Goal: Information Seeking & Learning: Learn about a topic

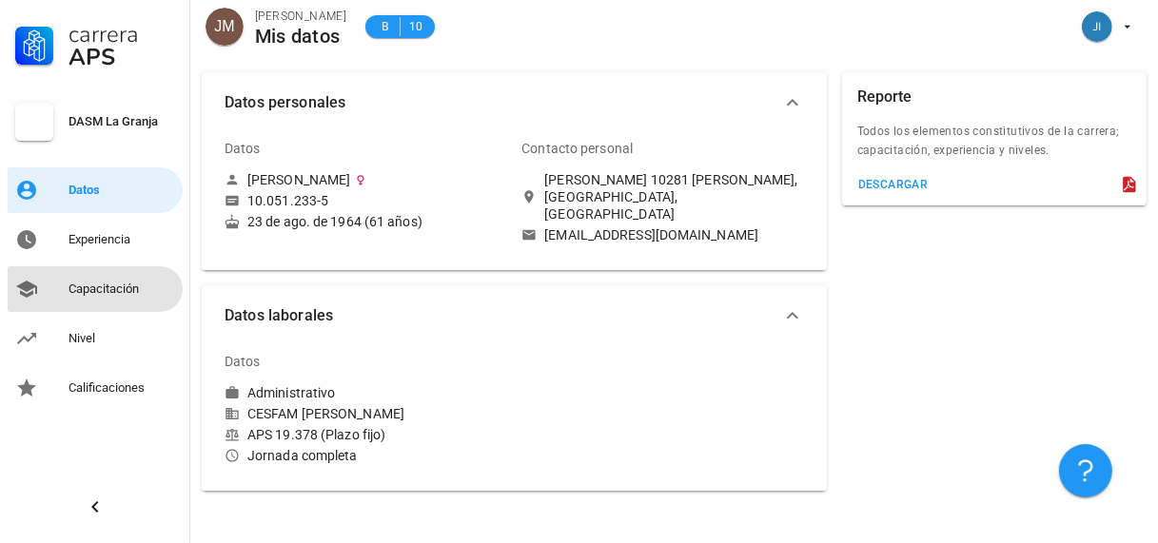
click at [95, 293] on div "Capacitación" at bounding box center [122, 289] width 107 height 15
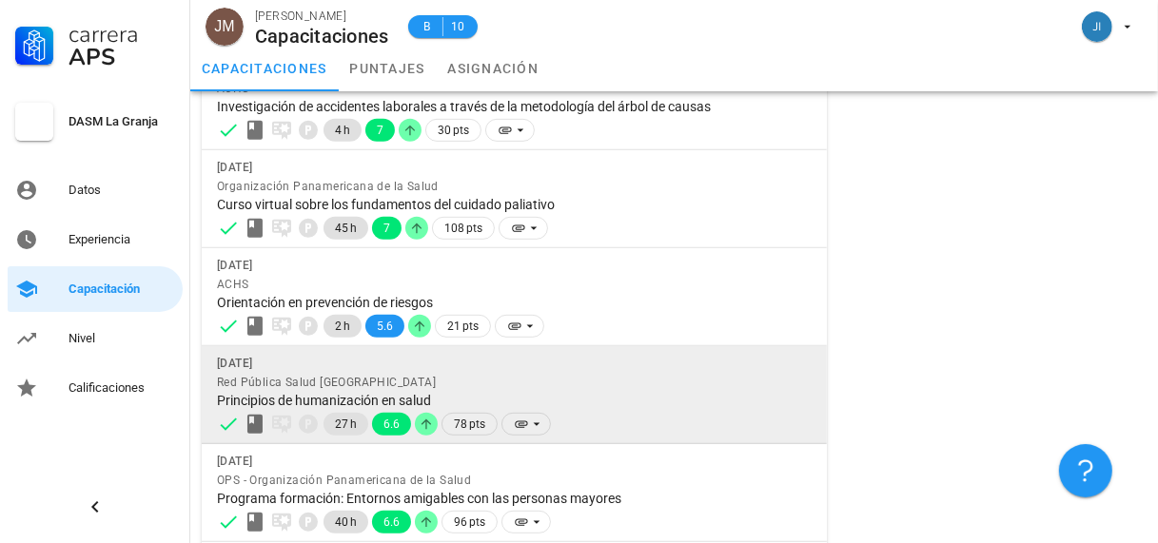
scroll to position [731, 0]
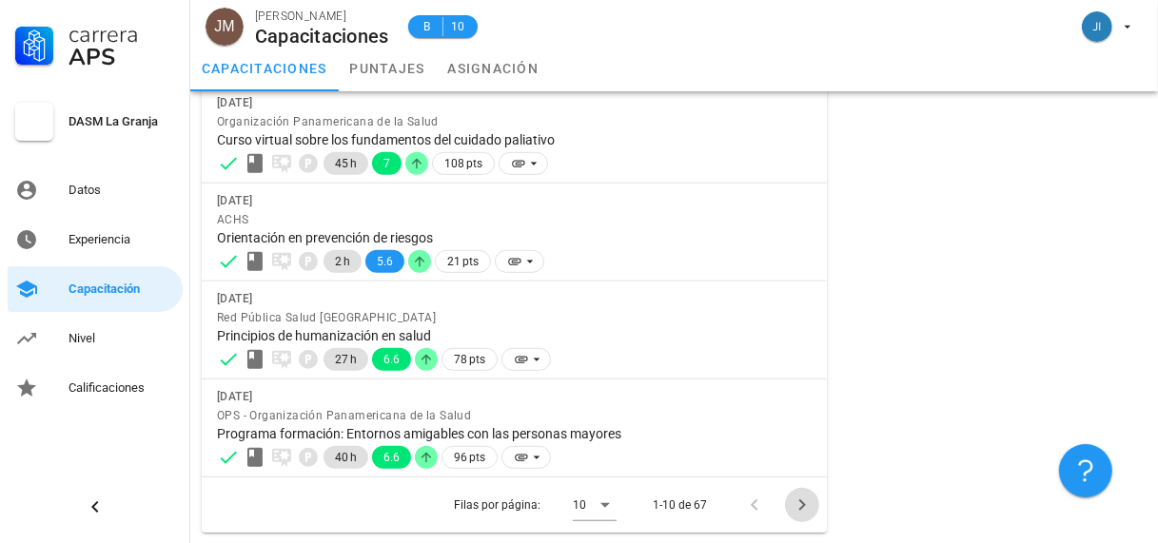
click at [800, 506] on icon "Página siguiente" at bounding box center [801, 505] width 7 height 11
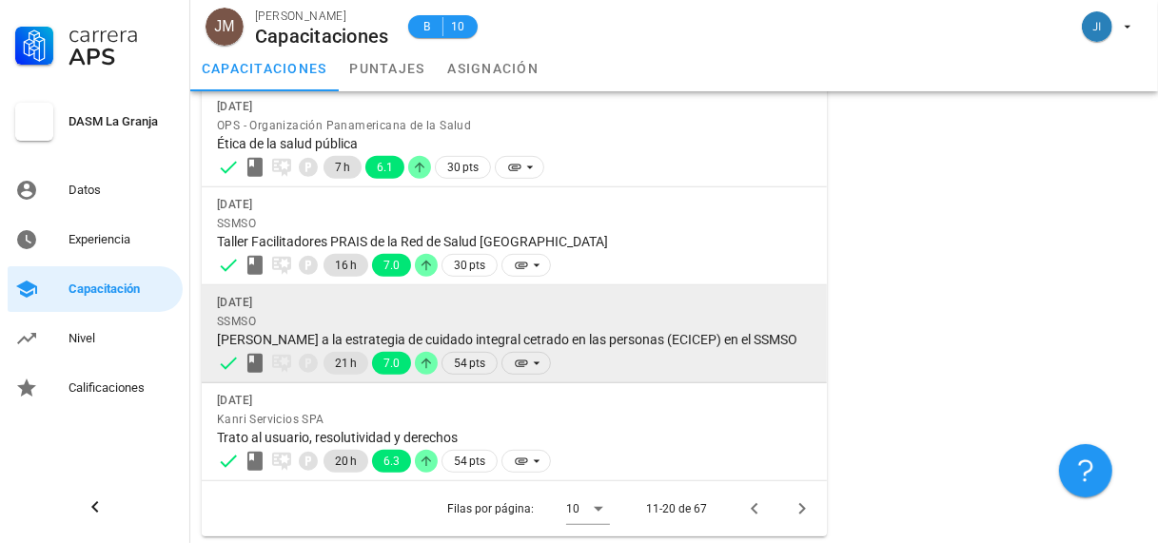
scroll to position [748, 0]
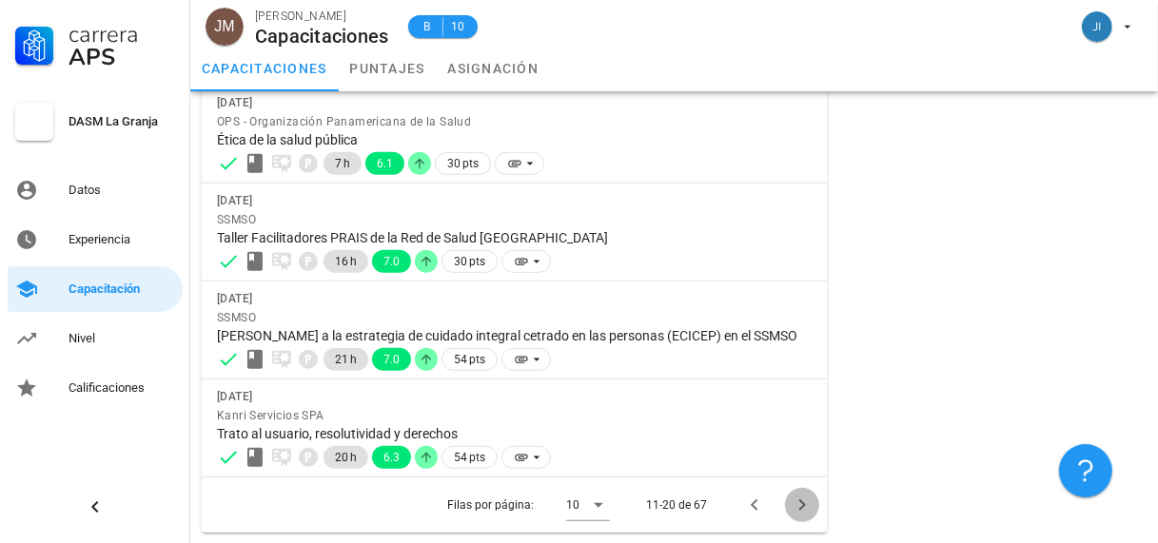
click at [802, 507] on icon "Página siguiente" at bounding box center [802, 505] width 23 height 23
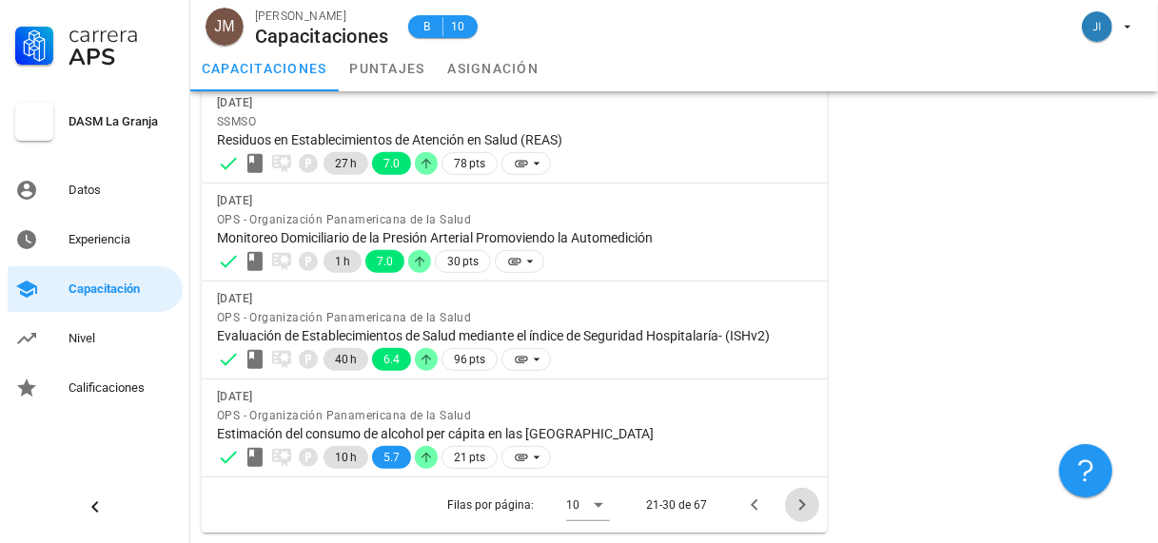
click at [799, 503] on icon "Página siguiente" at bounding box center [802, 505] width 23 height 23
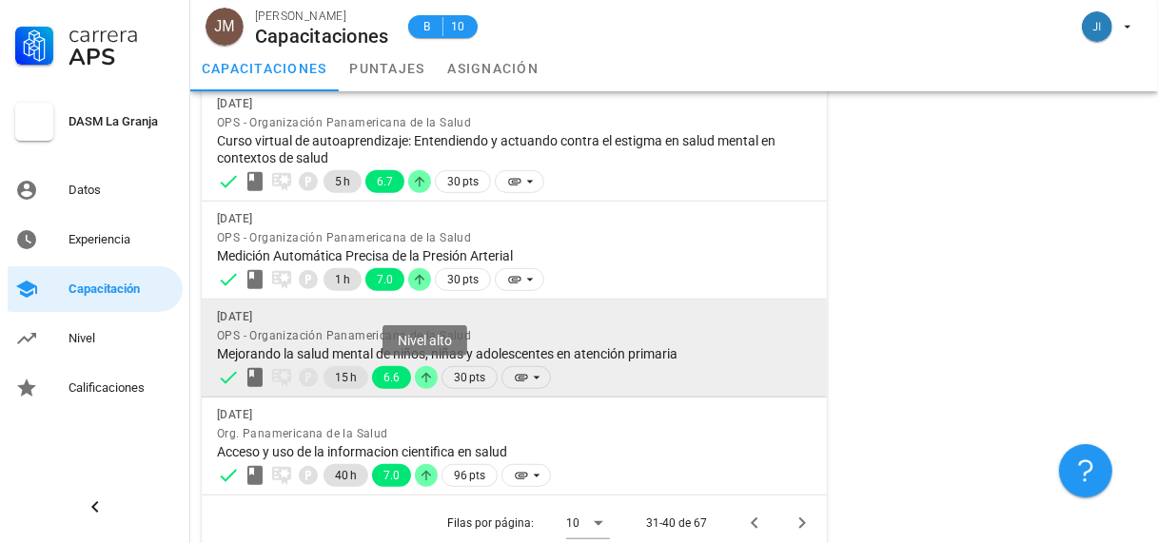
scroll to position [799, 0]
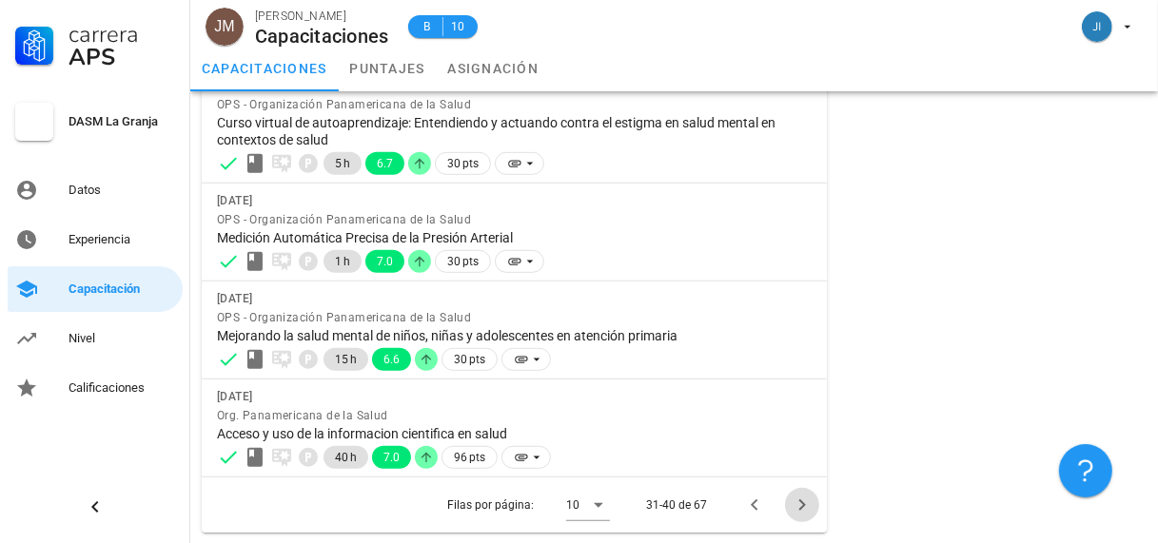
click at [800, 503] on icon "Página siguiente" at bounding box center [802, 505] width 23 height 23
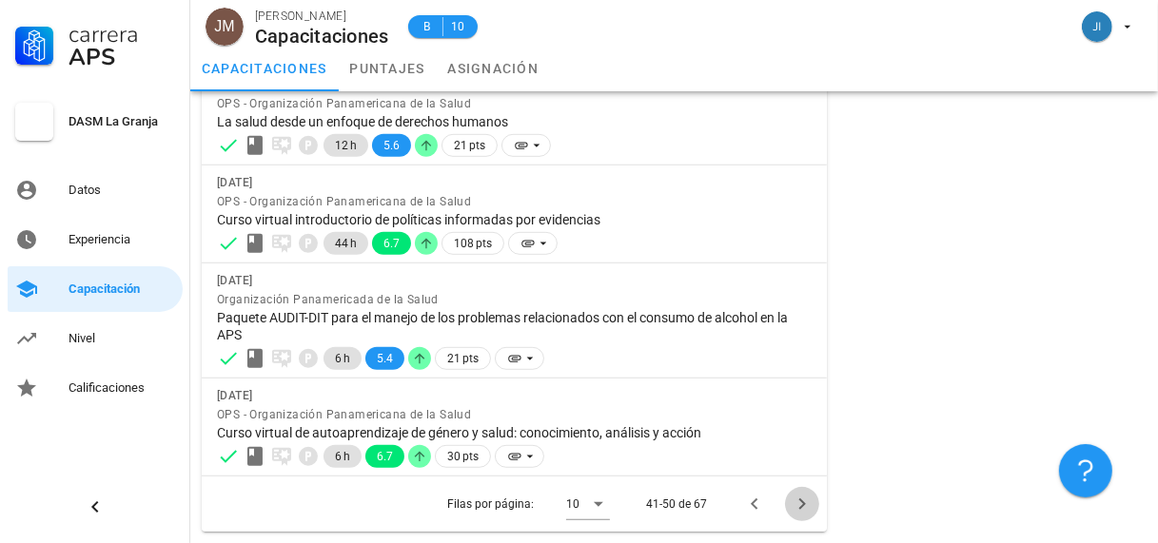
scroll to position [765, 0]
click at [797, 501] on icon "Página siguiente" at bounding box center [802, 505] width 23 height 23
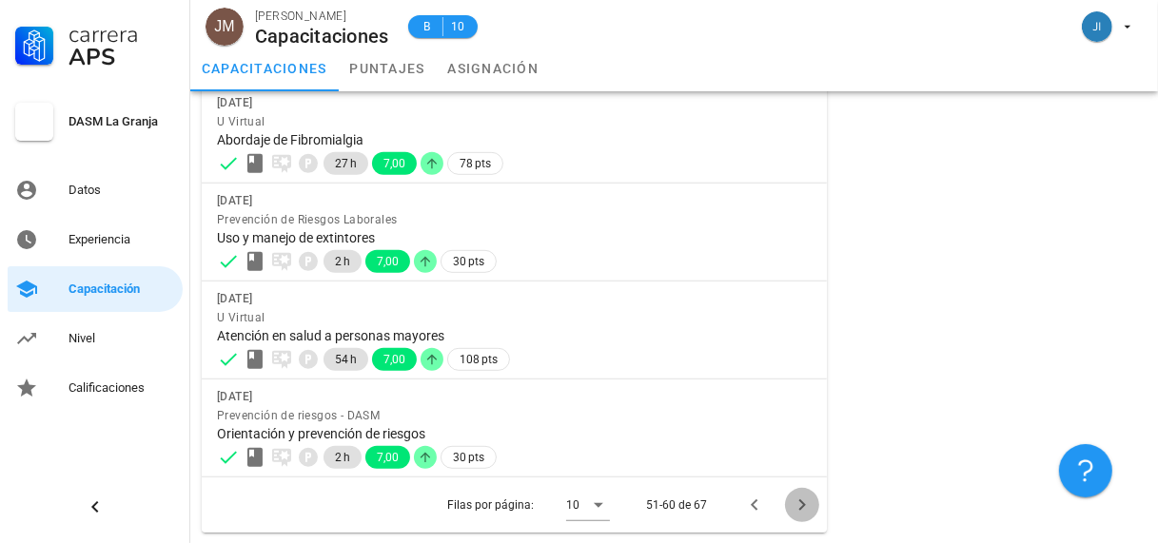
click at [800, 502] on icon "Página siguiente" at bounding box center [802, 505] width 23 height 23
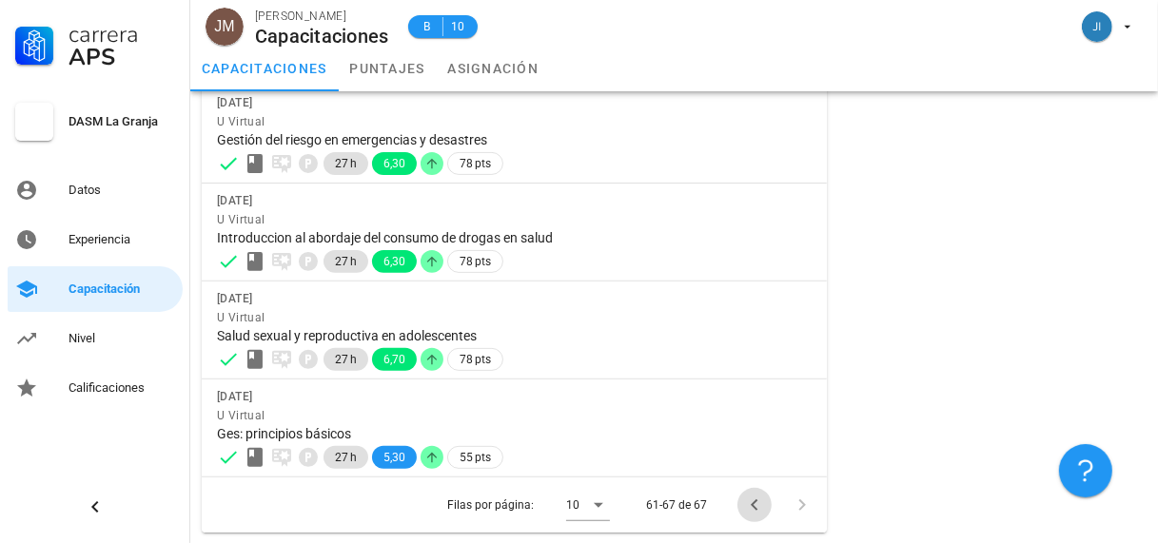
click at [755, 503] on icon "Página anterior" at bounding box center [754, 505] width 23 height 23
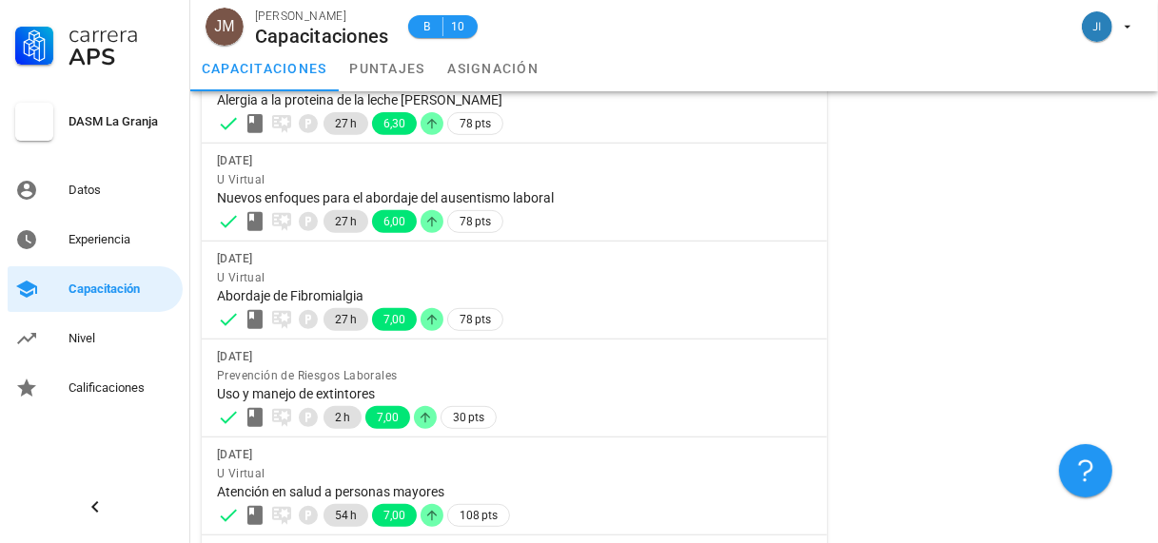
scroll to position [731, 0]
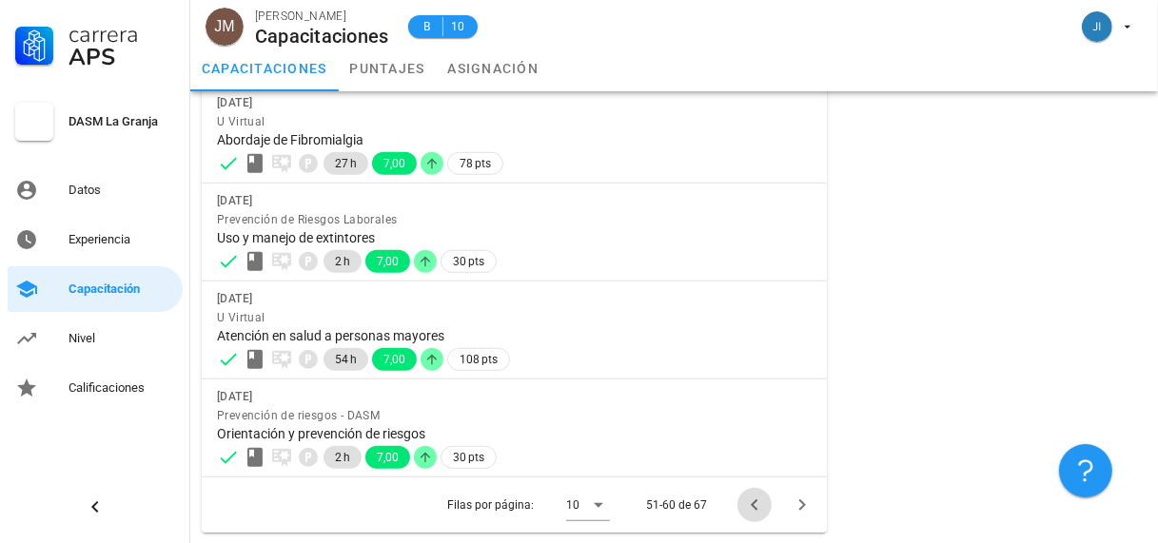
click at [753, 502] on icon "Página anterior" at bounding box center [754, 505] width 7 height 11
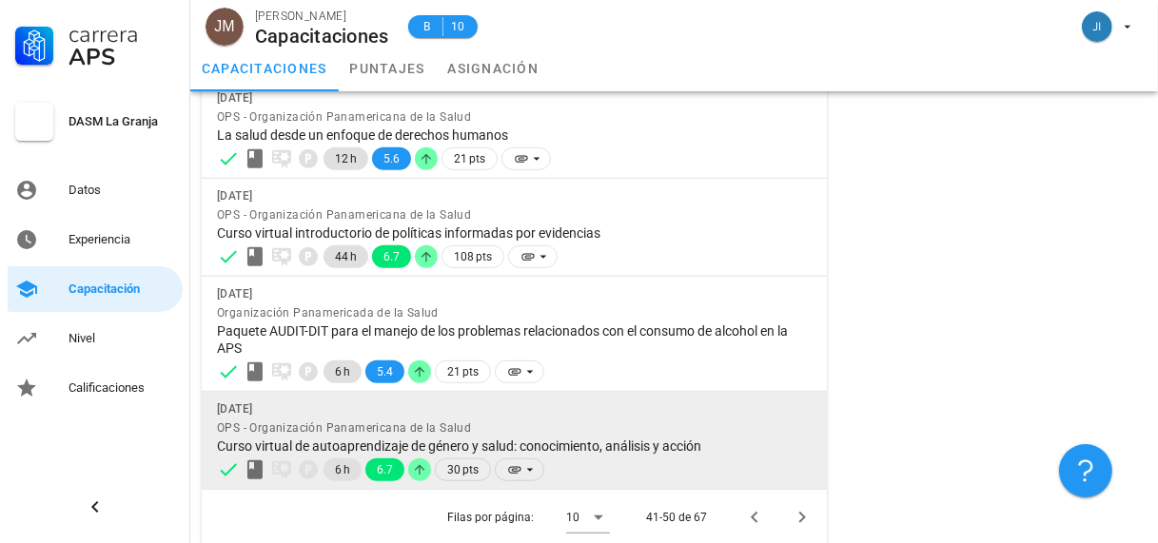
scroll to position [765, 0]
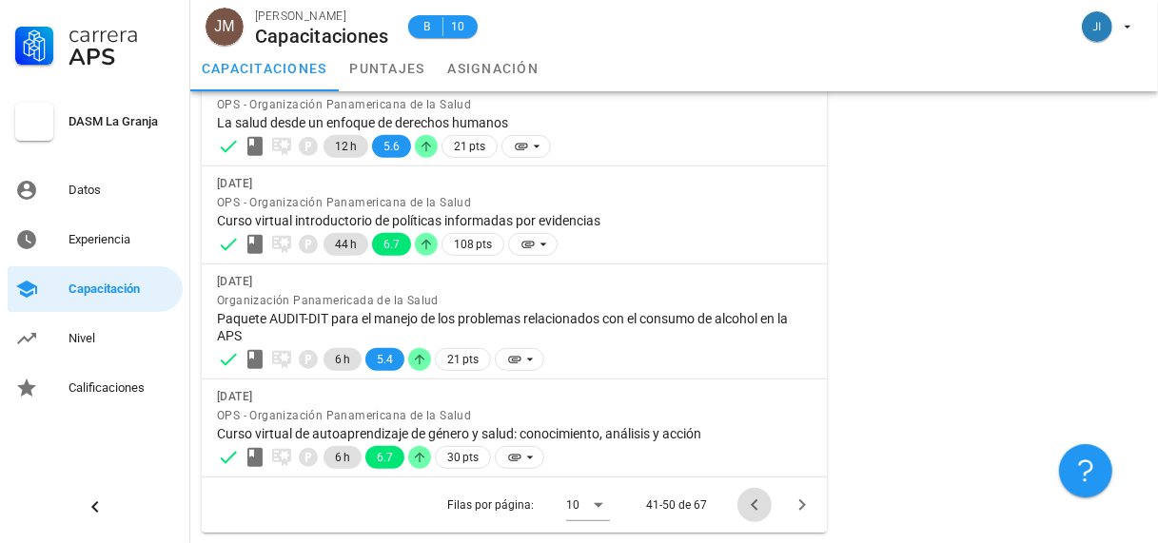
click at [751, 502] on icon "Página anterior" at bounding box center [754, 505] width 7 height 11
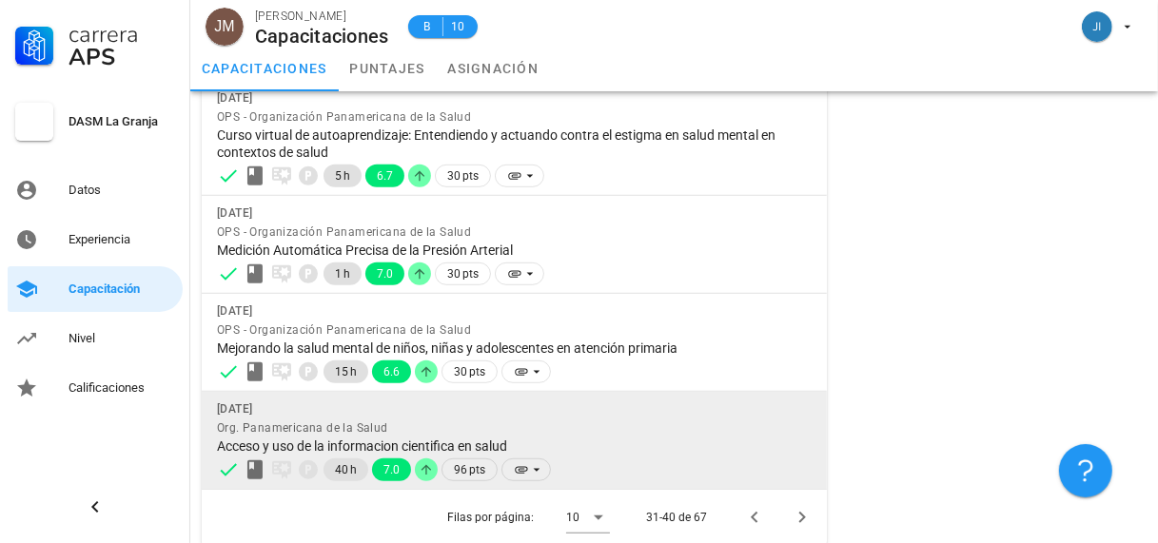
scroll to position [799, 0]
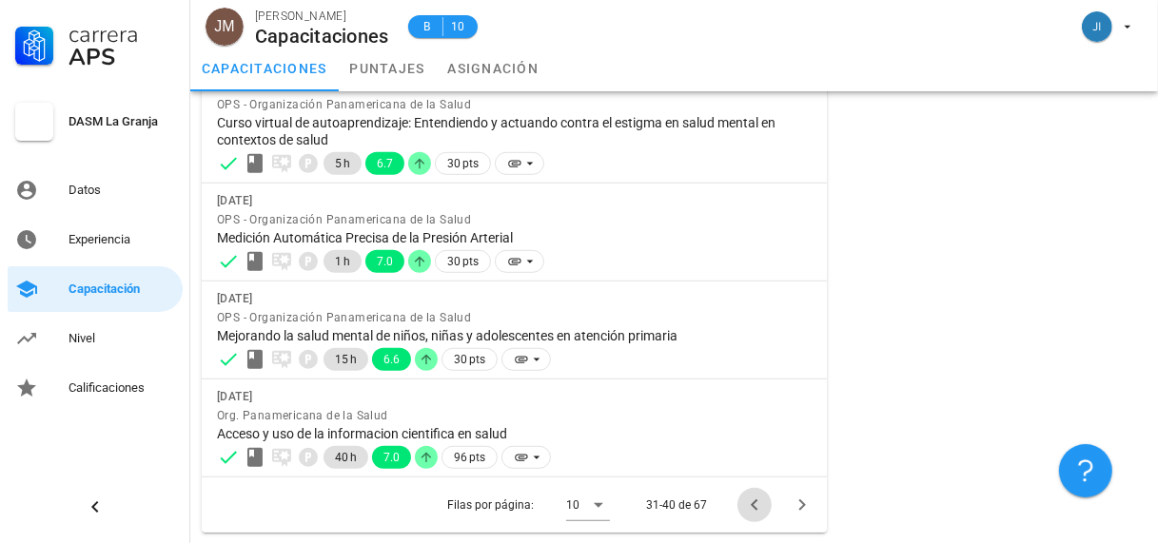
click at [751, 501] on icon "Página anterior" at bounding box center [754, 505] width 23 height 23
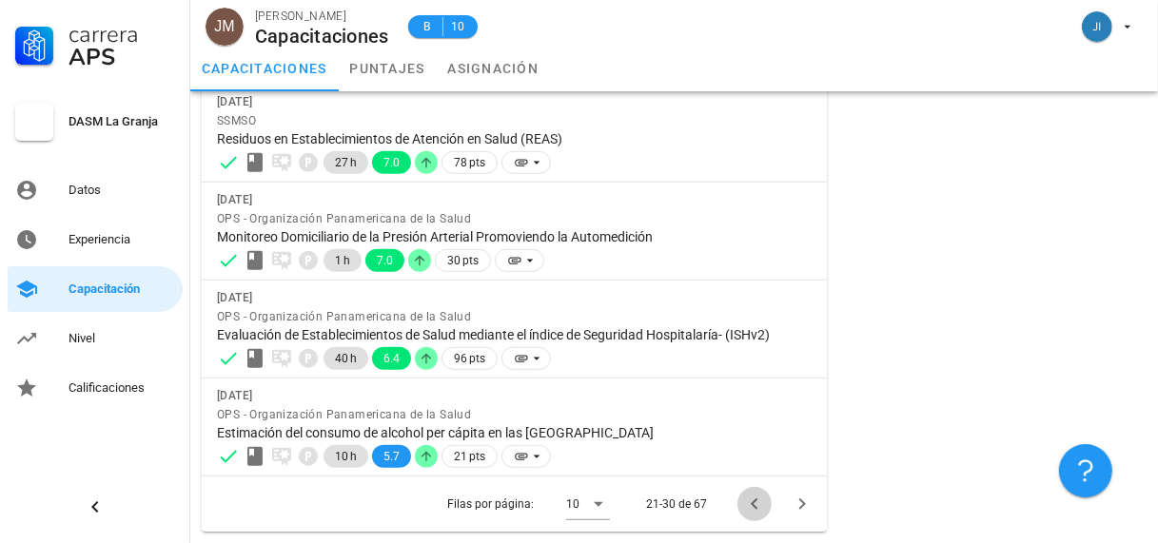
scroll to position [748, 0]
click at [750, 504] on icon "Página anterior" at bounding box center [754, 505] width 23 height 23
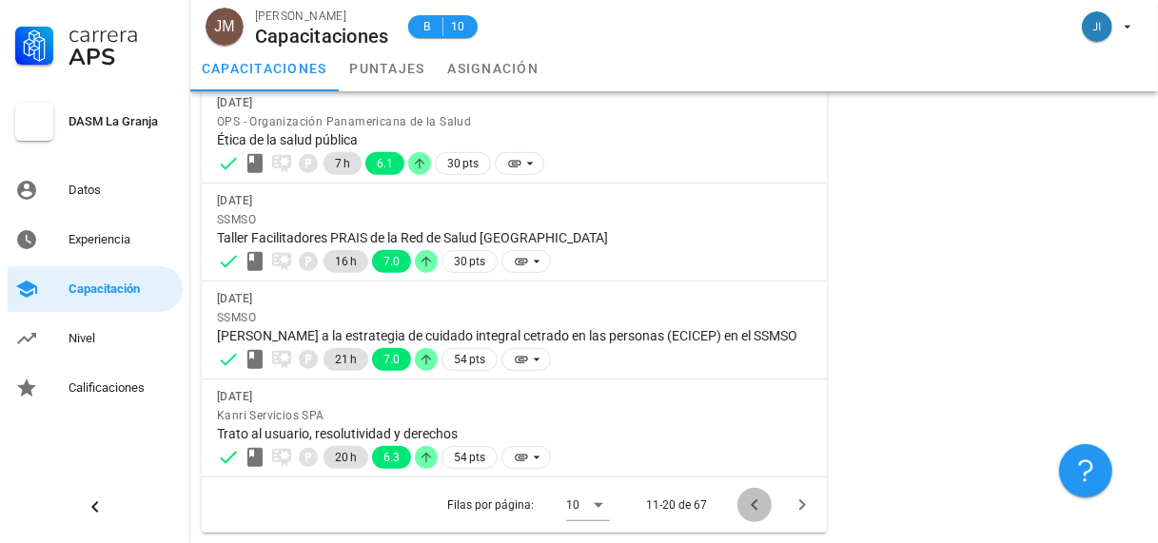
click at [754, 507] on icon "Página anterior" at bounding box center [754, 505] width 23 height 23
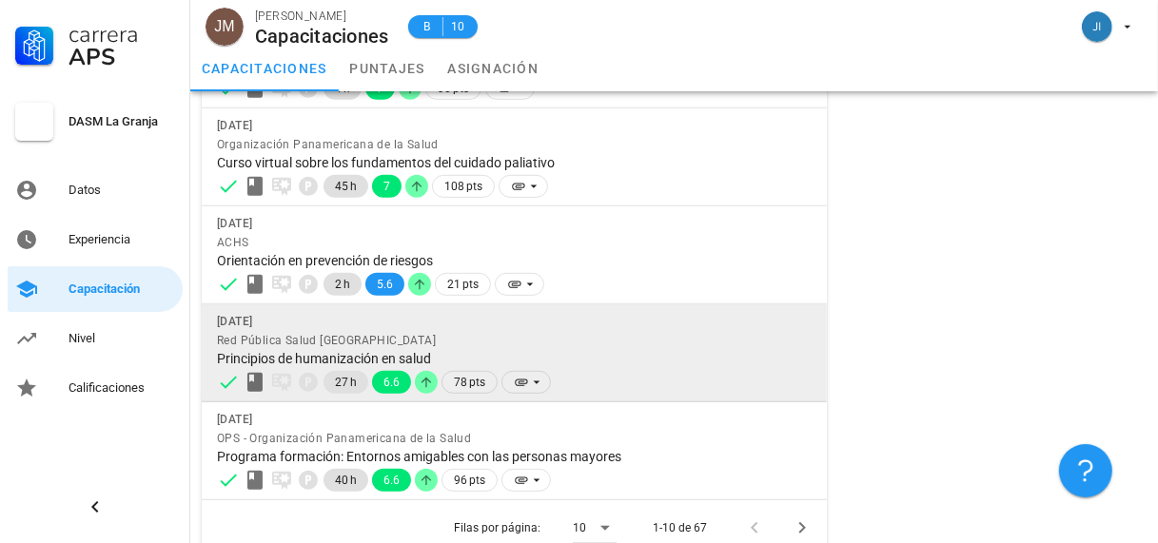
scroll to position [731, 0]
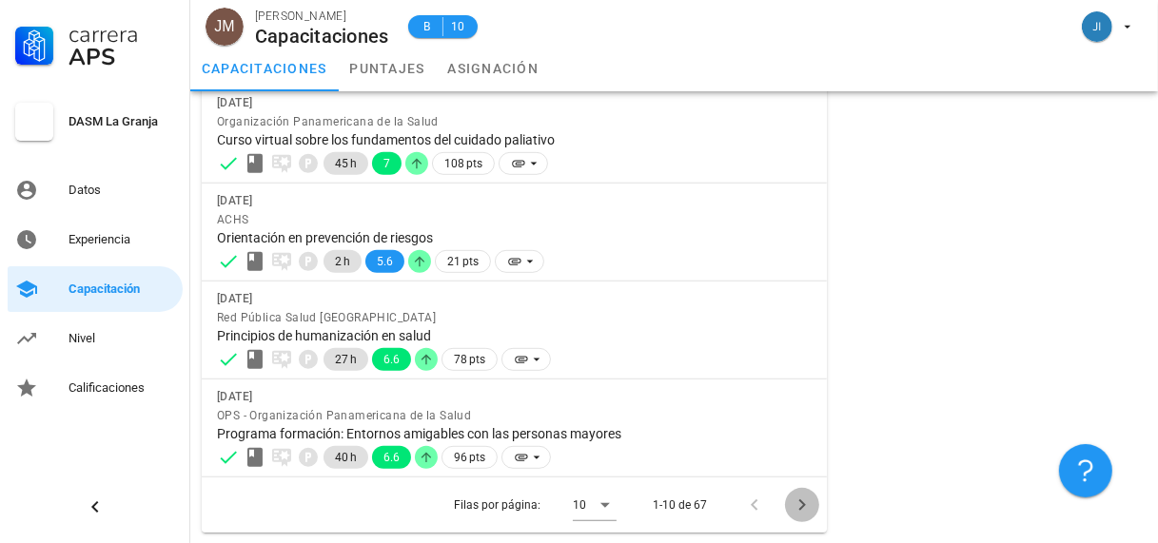
click at [800, 502] on icon "Página siguiente" at bounding box center [802, 505] width 23 height 23
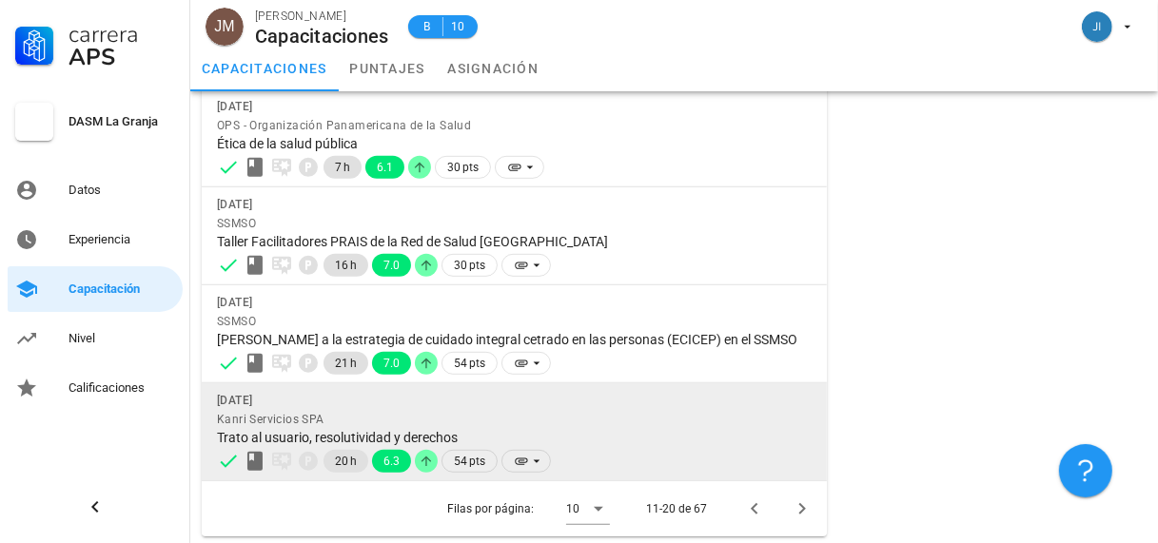
scroll to position [748, 0]
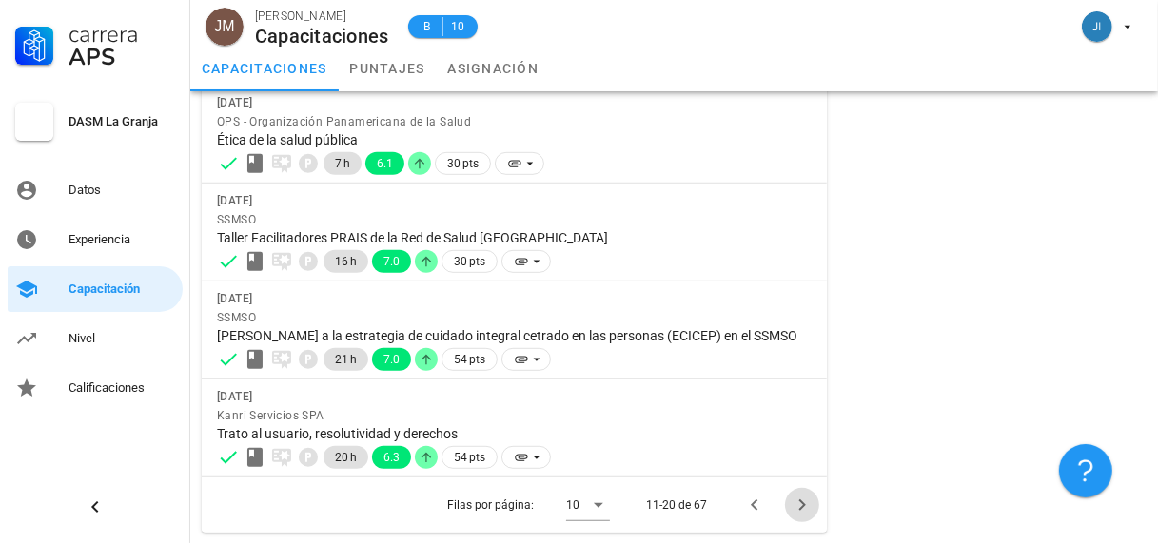
click at [798, 503] on icon "Página siguiente" at bounding box center [802, 505] width 23 height 23
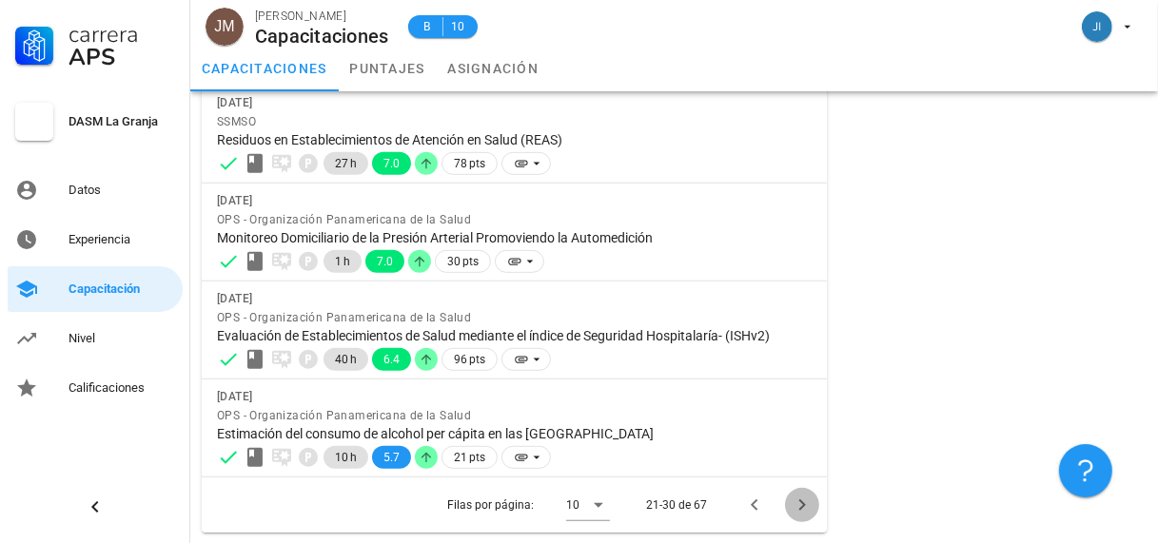
click at [801, 502] on icon "Página siguiente" at bounding box center [802, 505] width 23 height 23
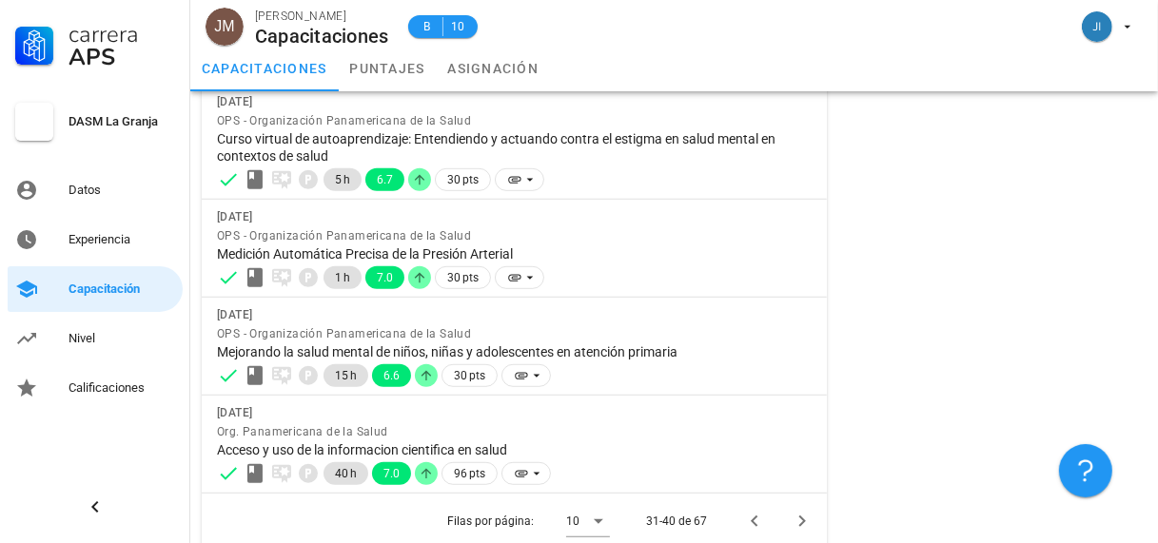
scroll to position [799, 0]
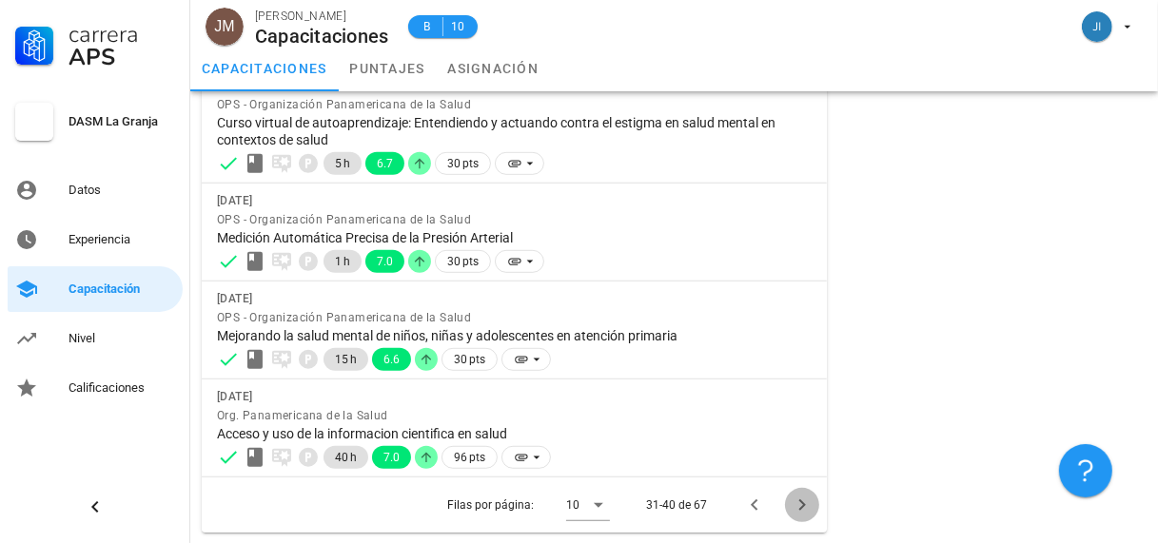
click at [799, 501] on icon "Página siguiente" at bounding box center [802, 505] width 23 height 23
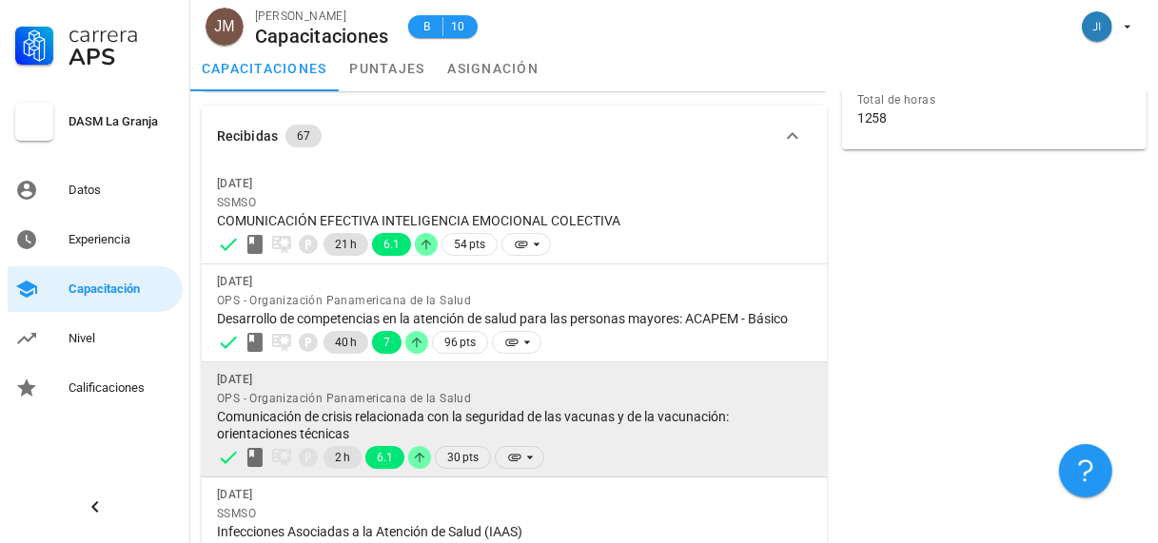
scroll to position [94, 0]
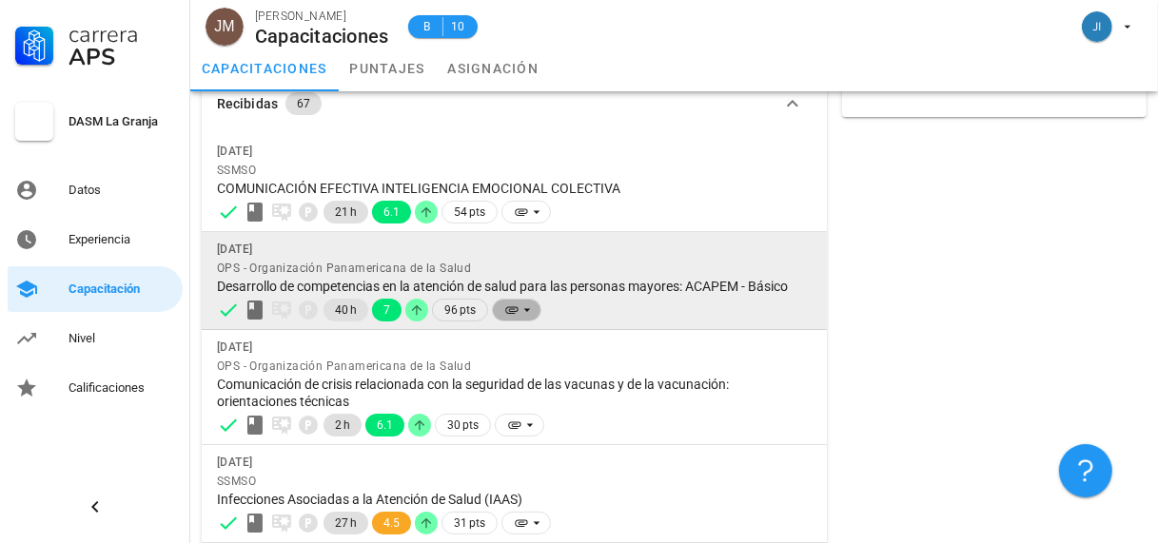
click at [523, 309] on icon at bounding box center [527, 310] width 15 height 15
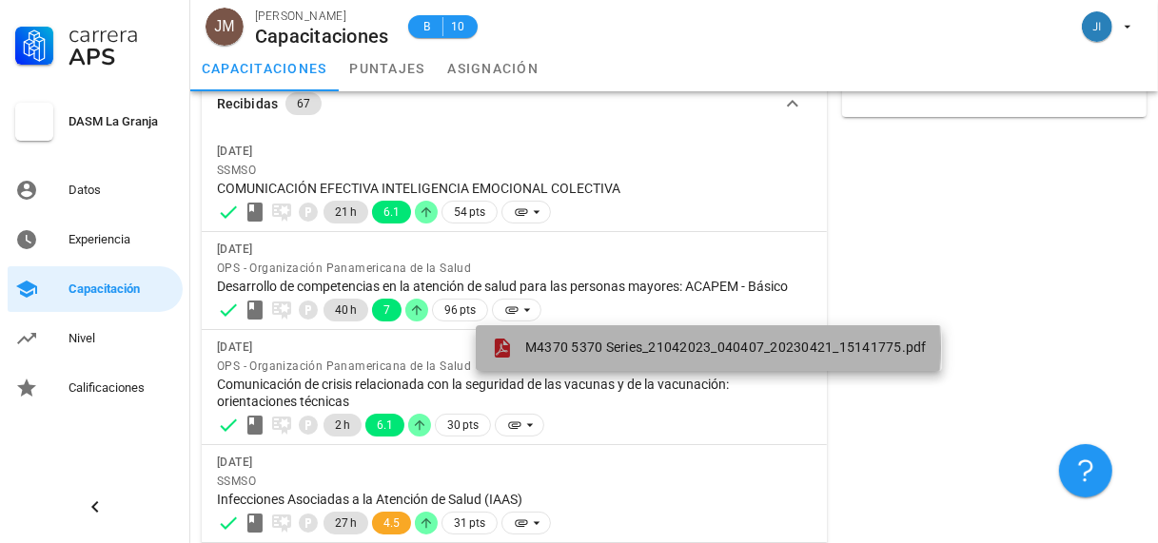
click at [584, 346] on span "M4370 5370 Series_21042023_040407_20230421_15141775.pdf" at bounding box center [726, 347] width 402 height 15
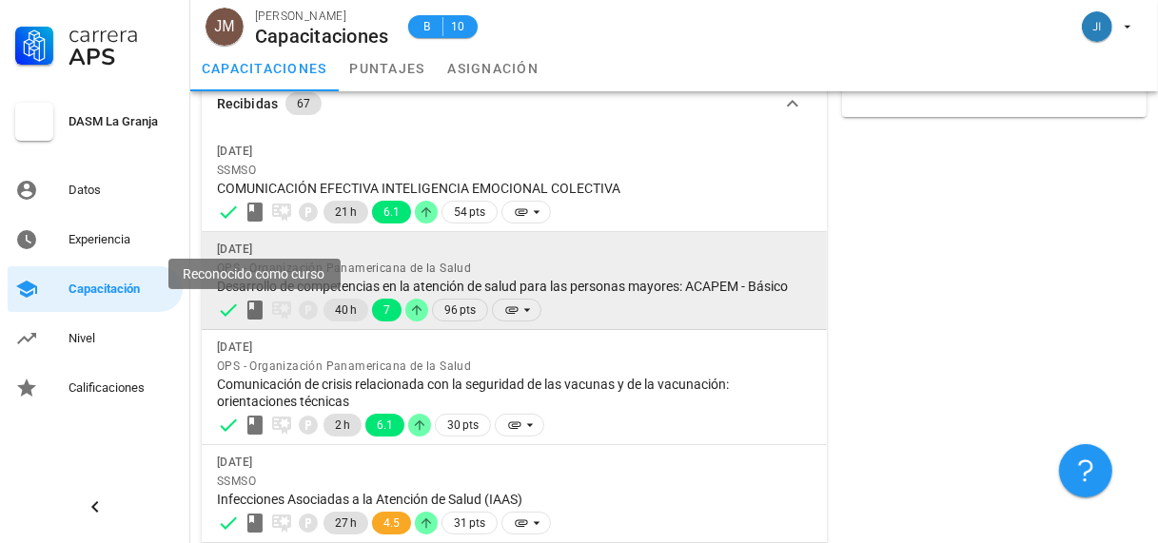
click at [251, 308] on icon at bounding box center [254, 310] width 15 height 19
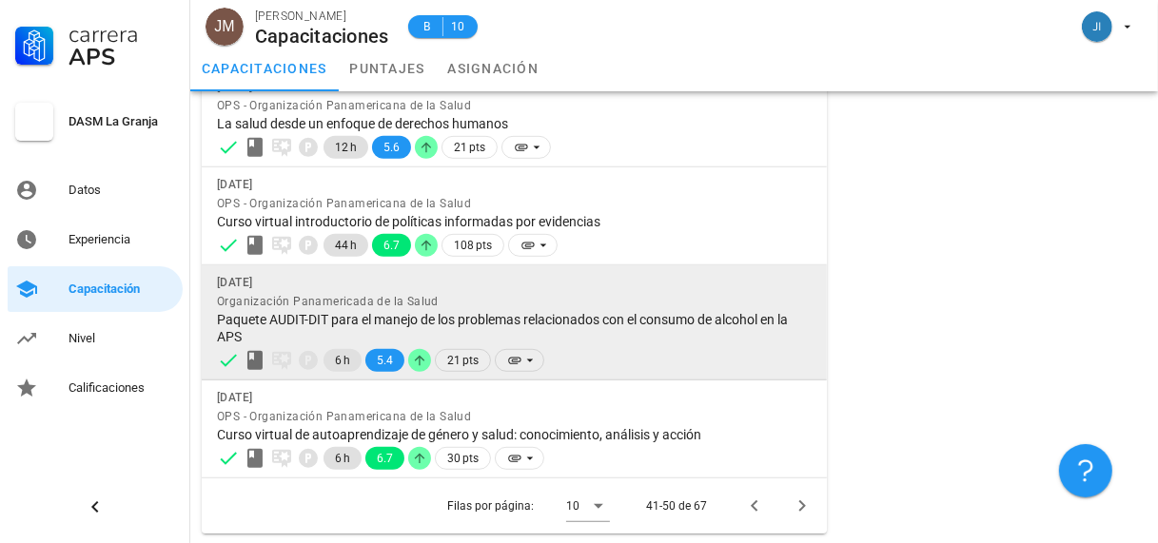
scroll to position [765, 0]
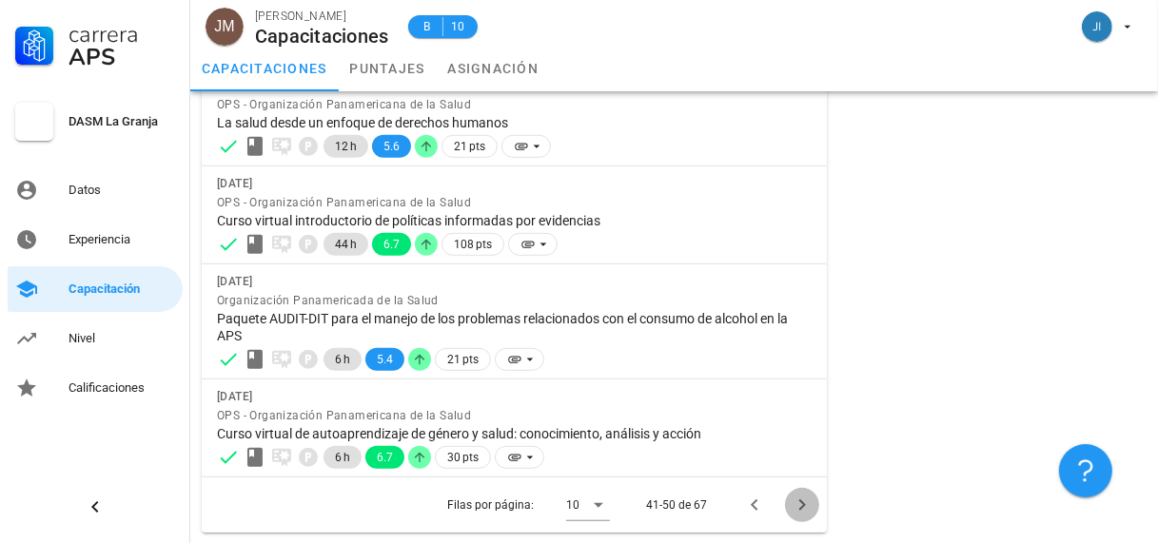
click at [799, 504] on icon "Página siguiente" at bounding box center [802, 505] width 23 height 23
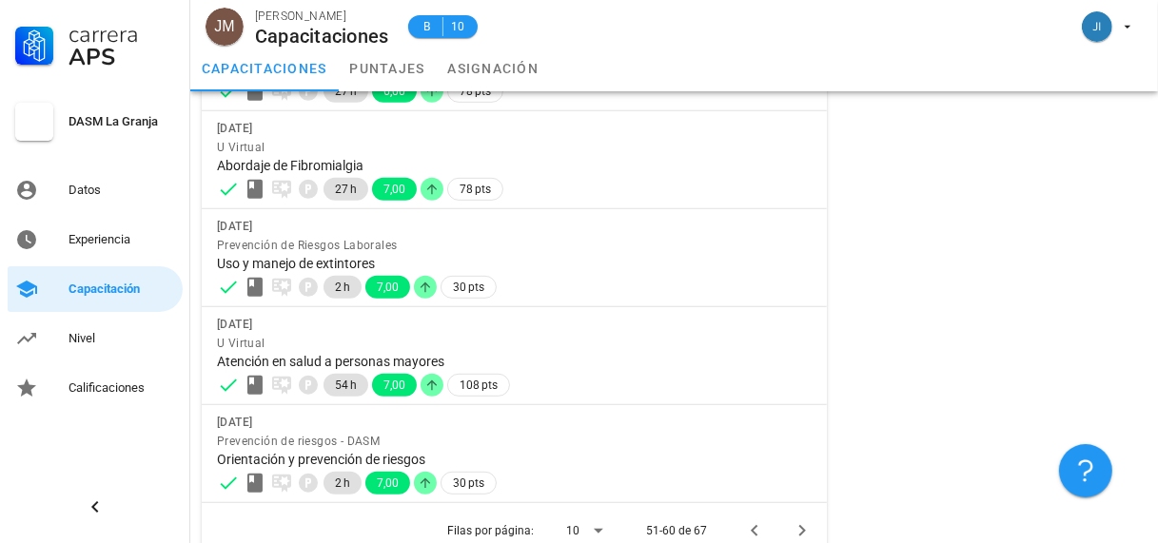
scroll to position [731, 0]
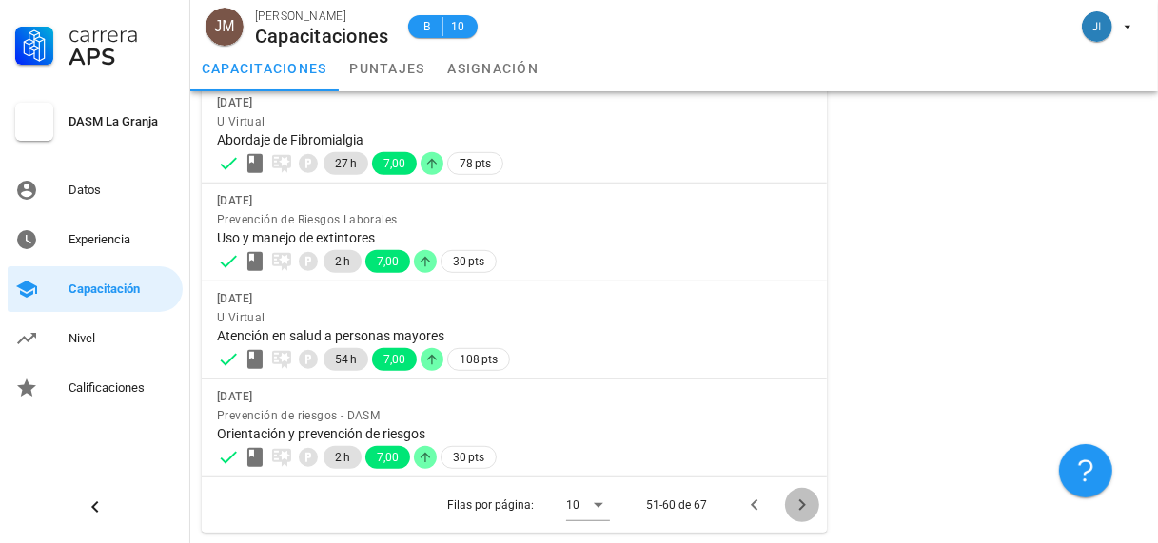
click at [800, 506] on icon "Página siguiente" at bounding box center [801, 505] width 7 height 11
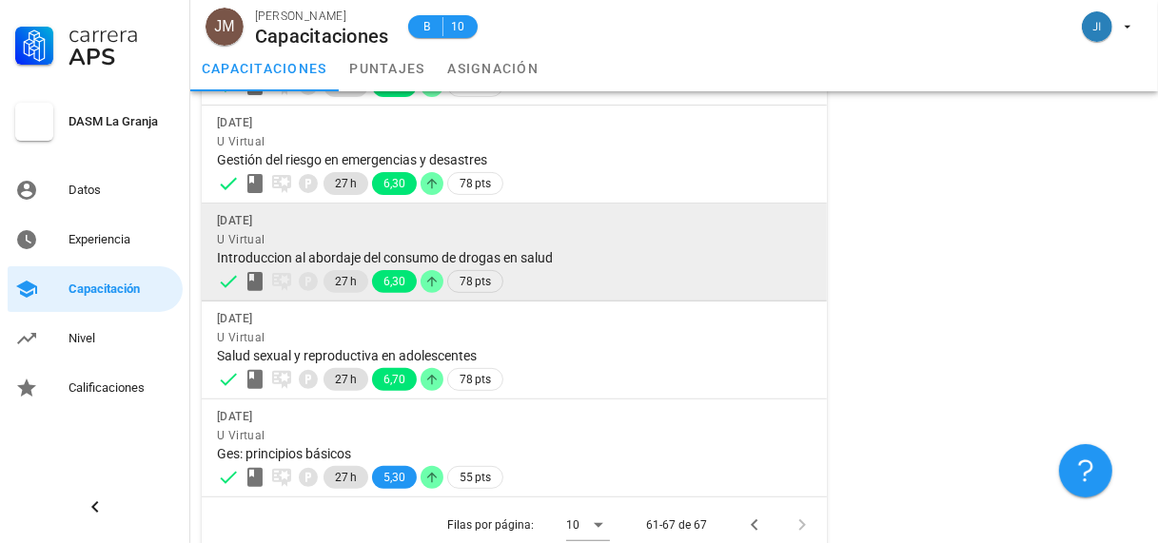
scroll to position [437, 0]
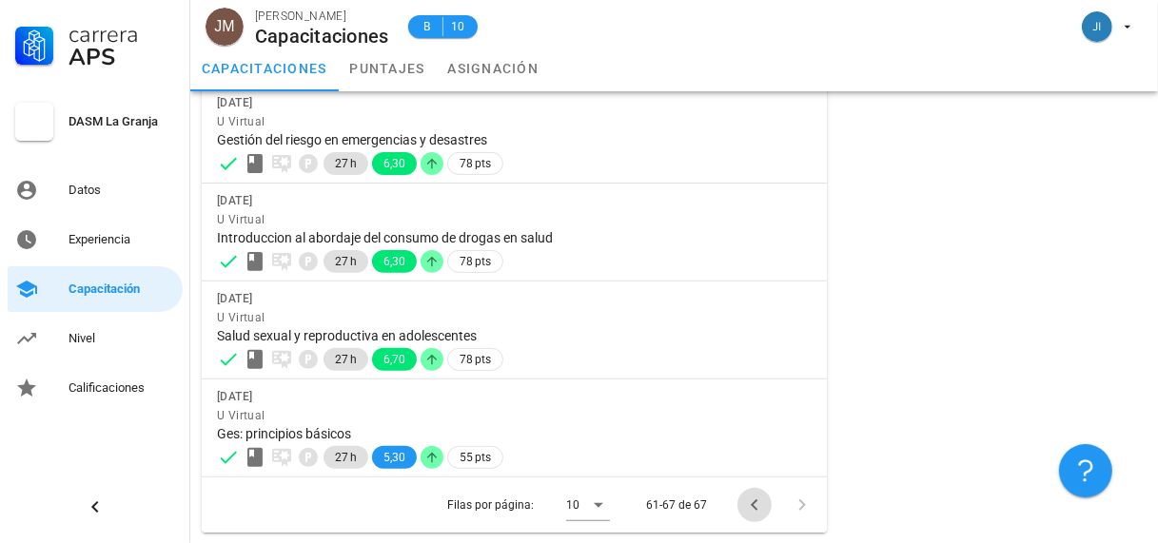
click at [756, 502] on icon "Página anterior" at bounding box center [754, 505] width 23 height 23
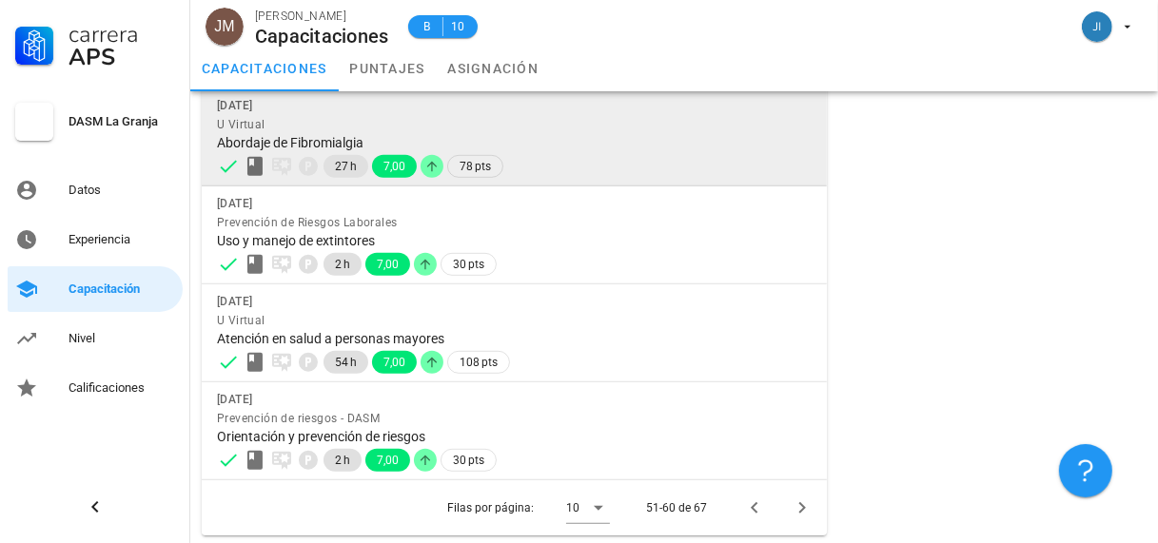
scroll to position [731, 0]
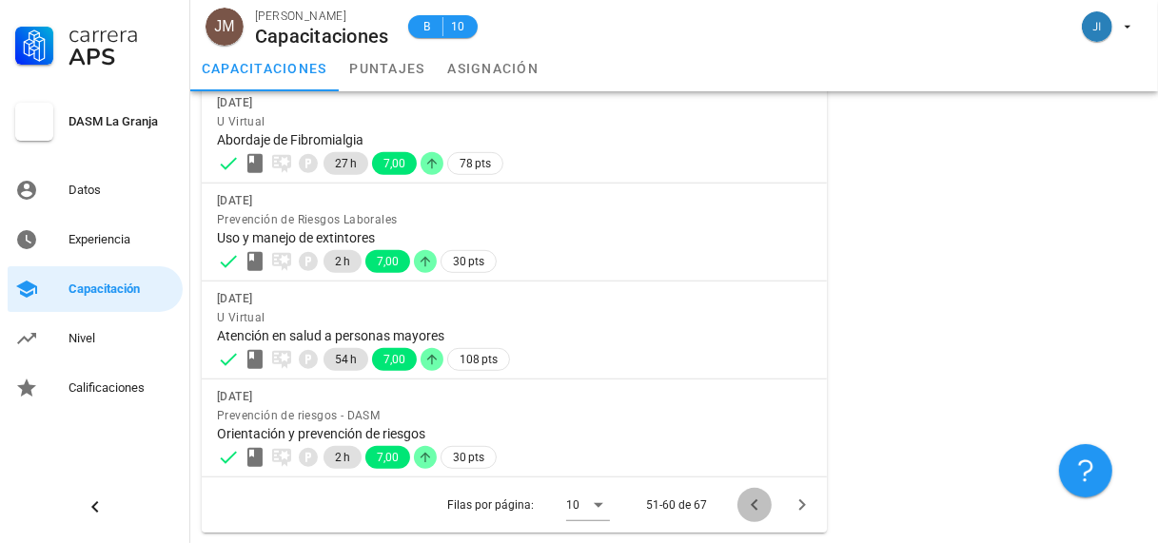
click at [751, 503] on icon "Página anterior" at bounding box center [754, 505] width 7 height 11
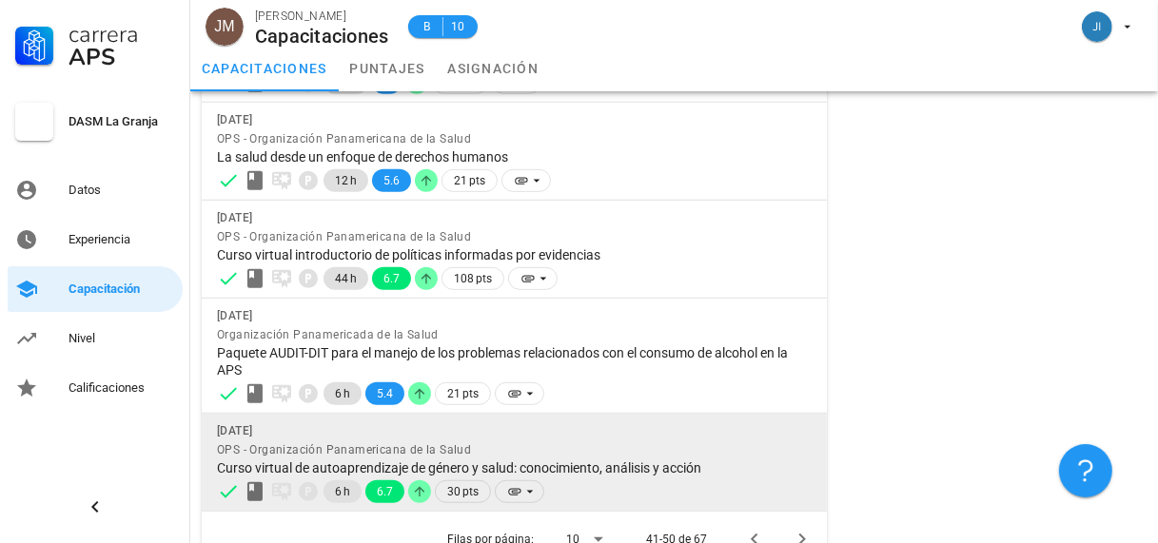
scroll to position [765, 0]
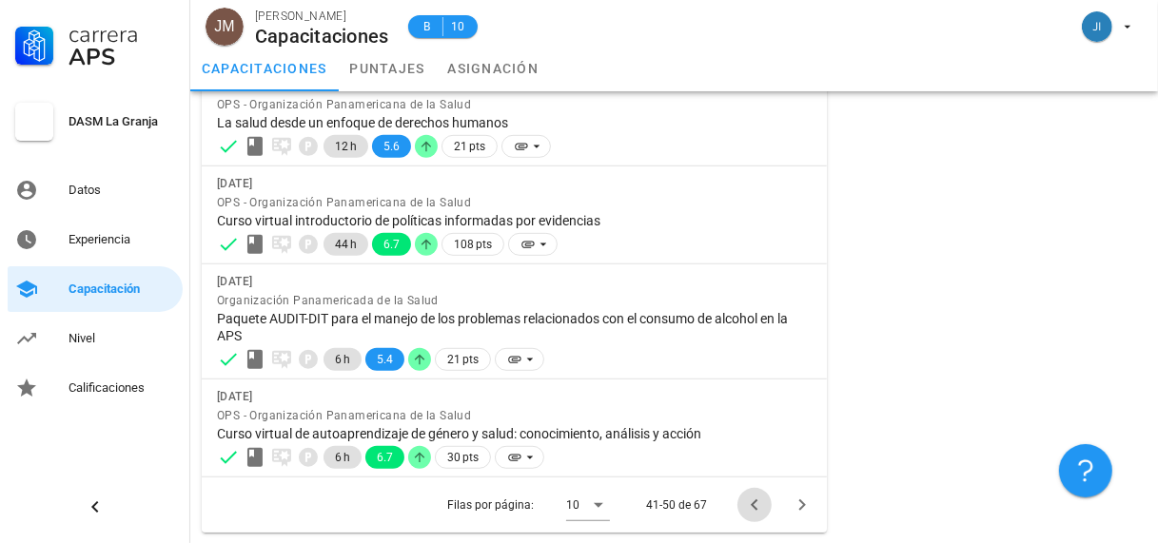
click at [749, 501] on icon "Página anterior" at bounding box center [754, 505] width 23 height 23
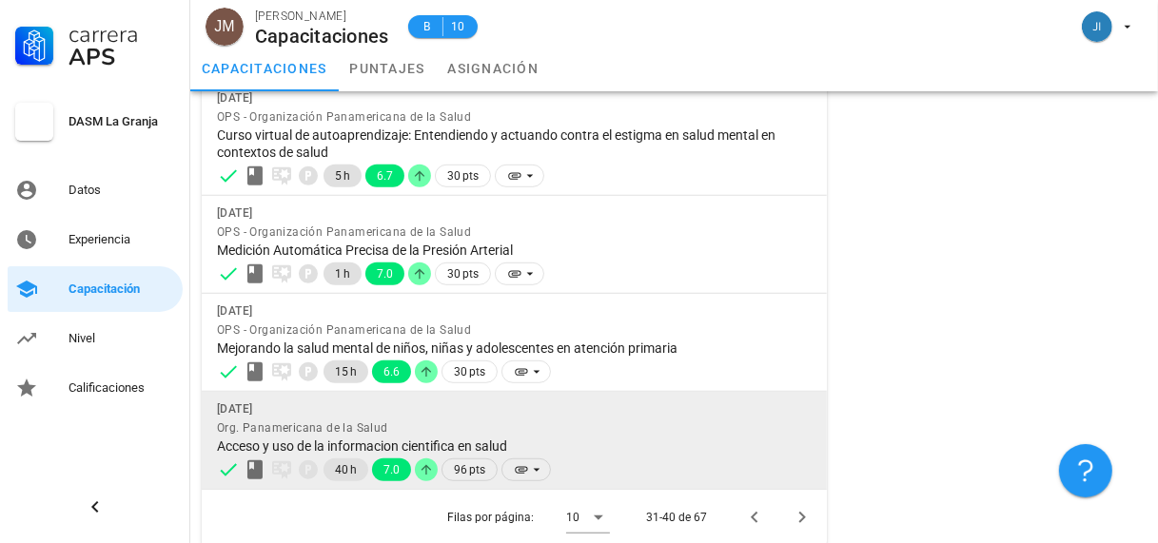
scroll to position [799, 0]
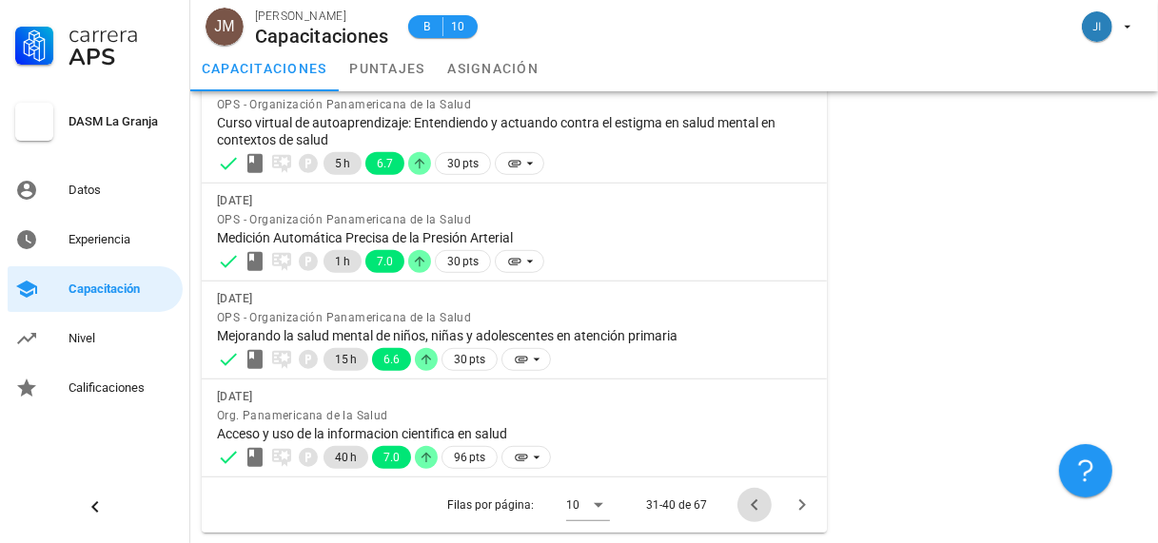
click at [749, 501] on icon "Página anterior" at bounding box center [754, 505] width 23 height 23
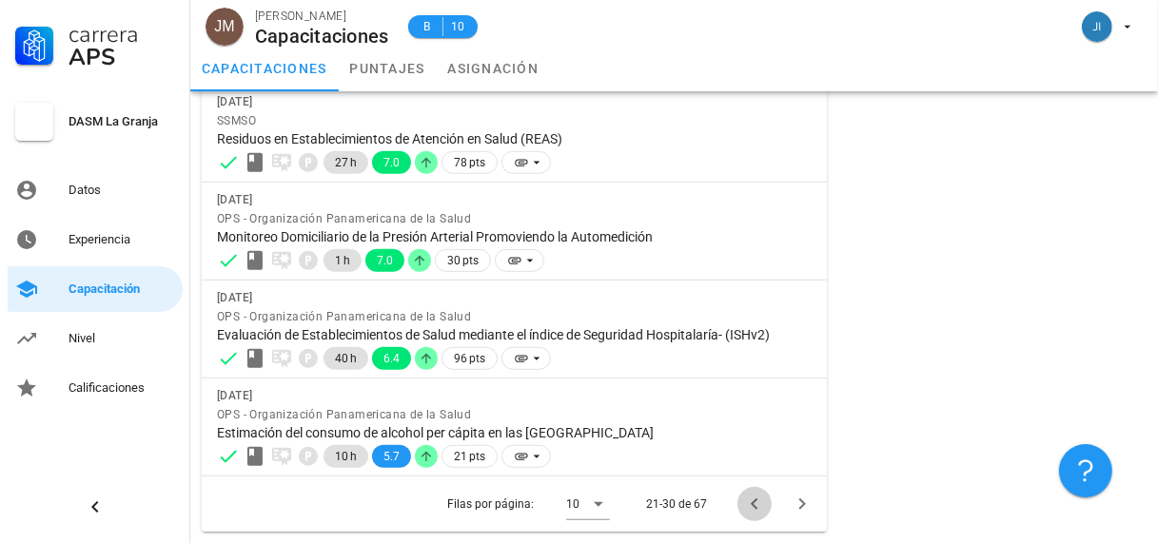
scroll to position [748, 0]
click at [753, 504] on icon "Página anterior" at bounding box center [754, 505] width 7 height 11
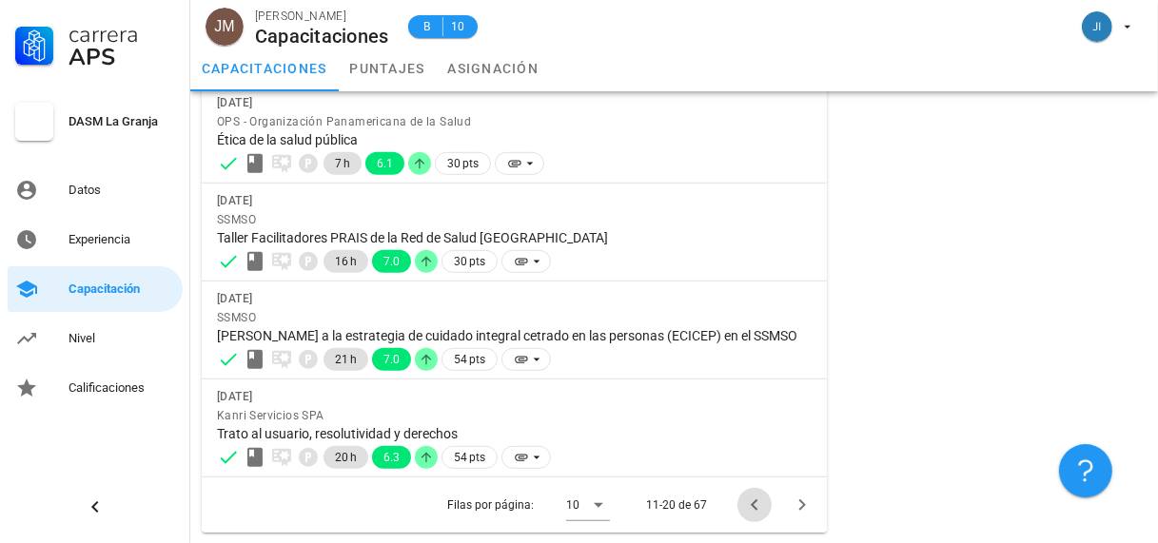
click at [753, 504] on icon "Página anterior" at bounding box center [754, 505] width 7 height 11
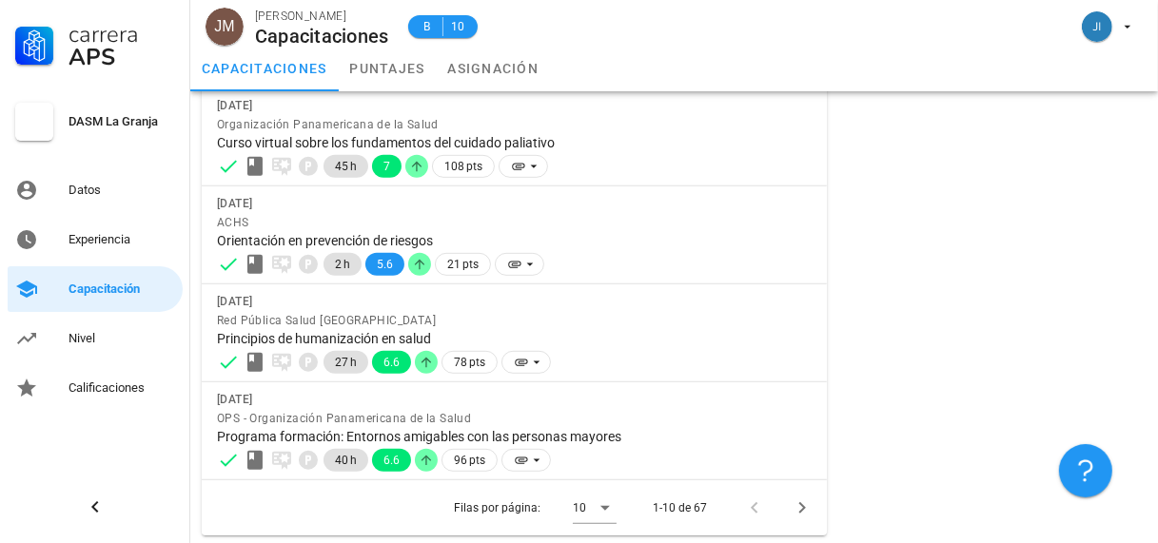
scroll to position [731, 0]
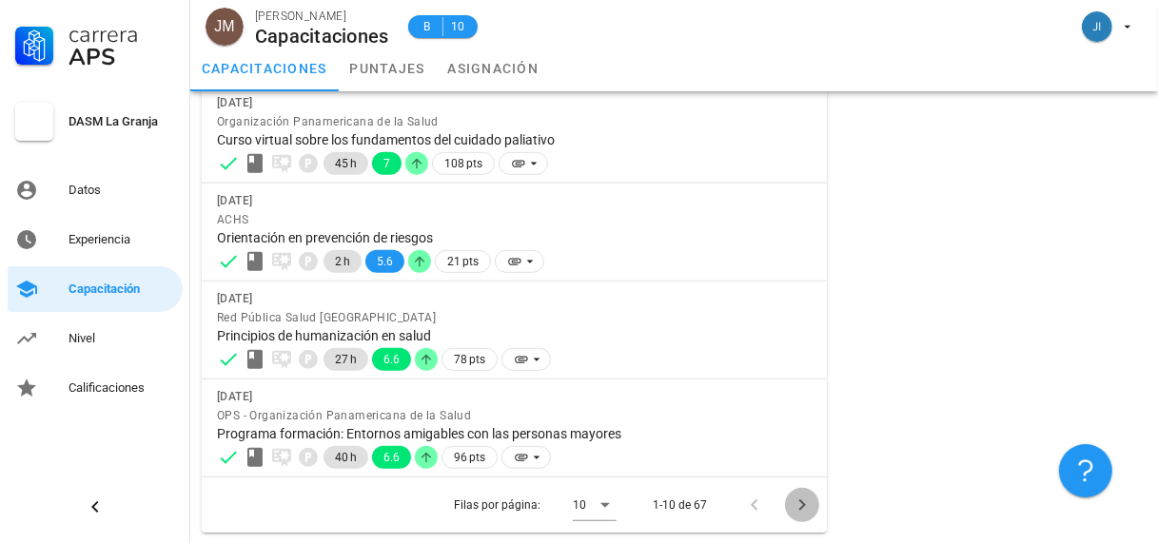
click at [796, 505] on icon "Página siguiente" at bounding box center [802, 505] width 23 height 23
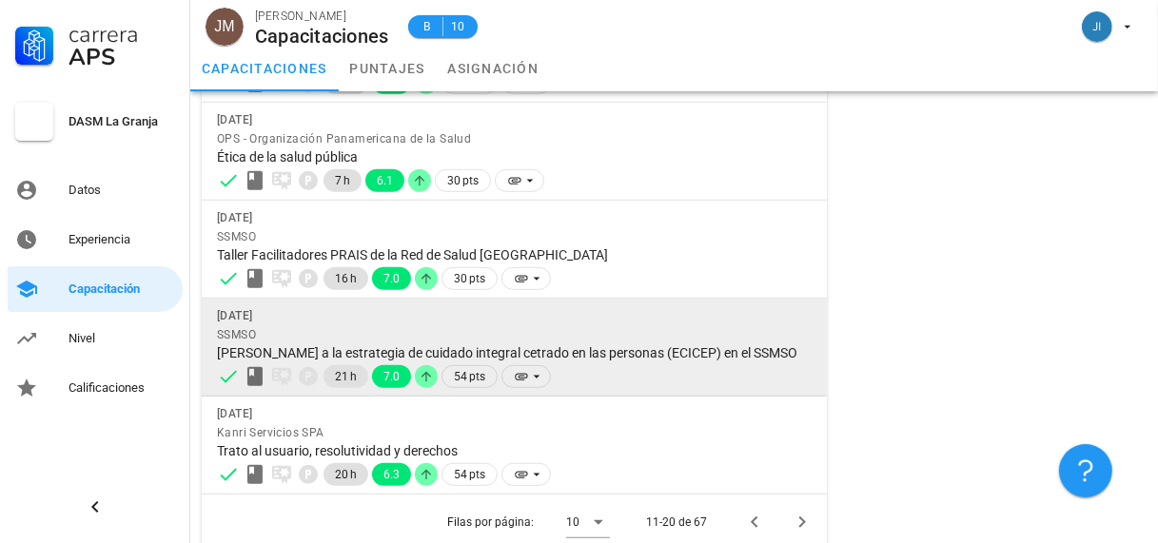
scroll to position [748, 0]
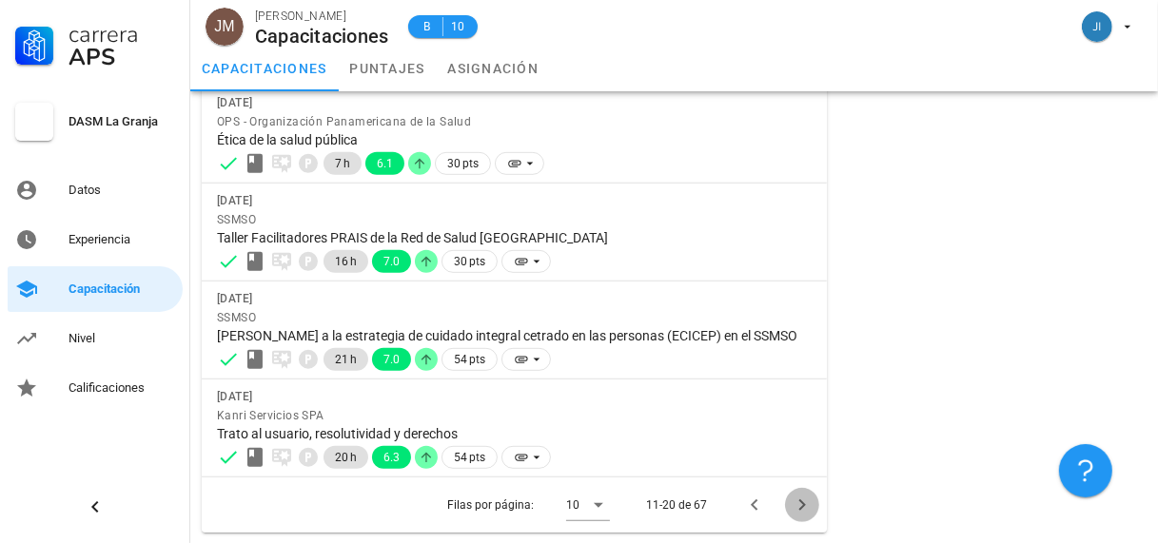
click at [802, 504] on icon "Página siguiente" at bounding box center [801, 505] width 7 height 11
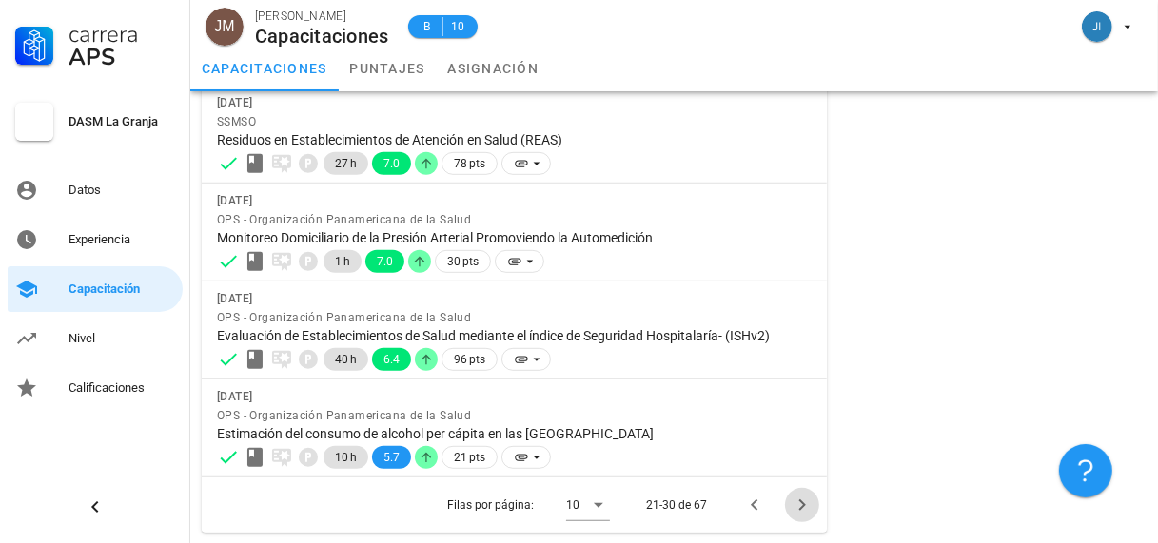
click at [802, 504] on icon "Página siguiente" at bounding box center [801, 505] width 7 height 11
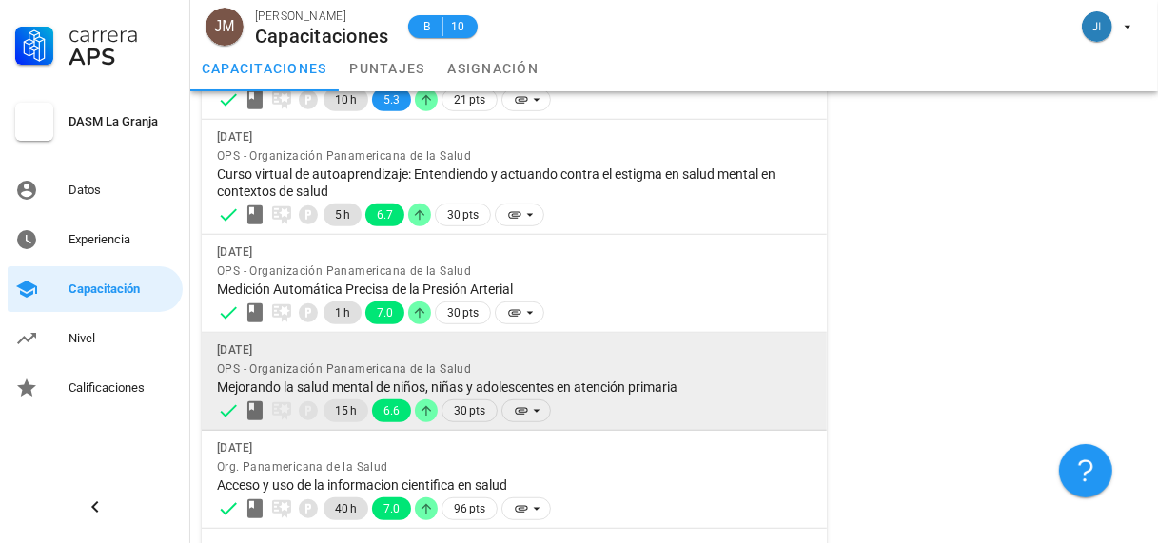
scroll to position [799, 0]
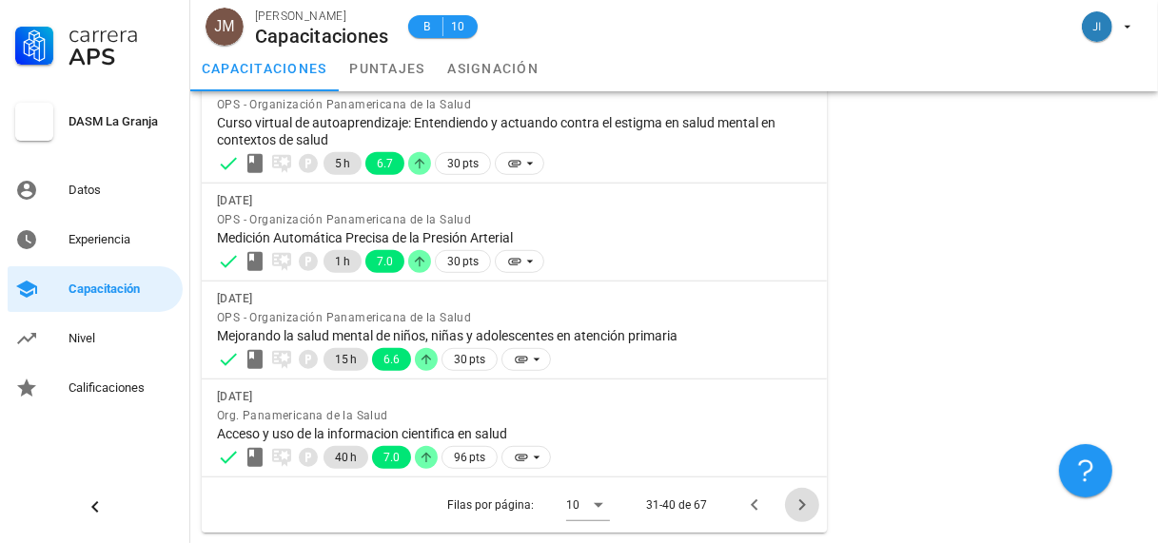
click at [801, 502] on icon "Página siguiente" at bounding box center [802, 505] width 23 height 23
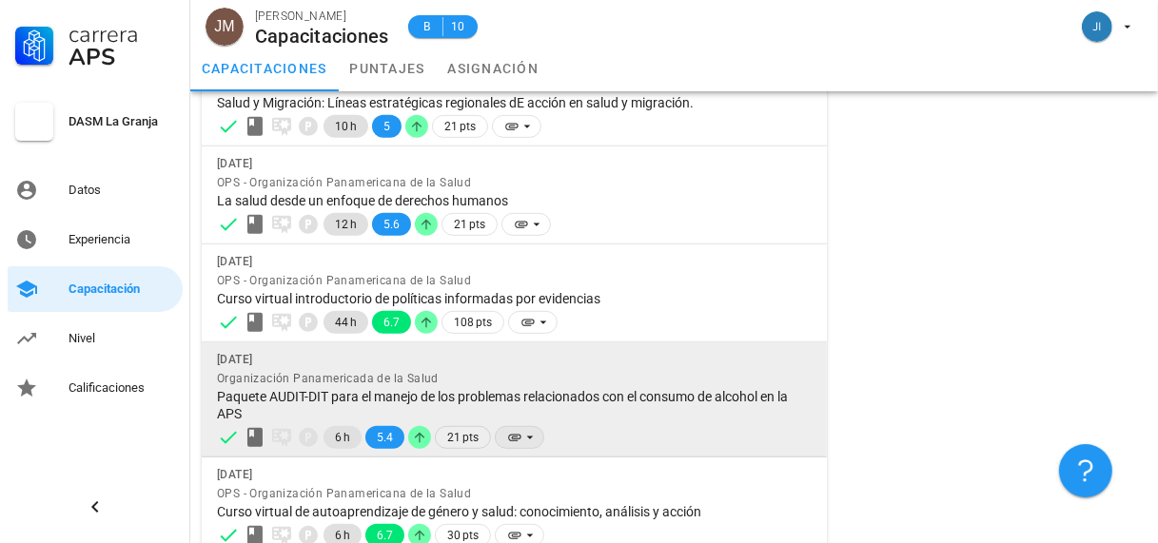
scroll to position [765, 0]
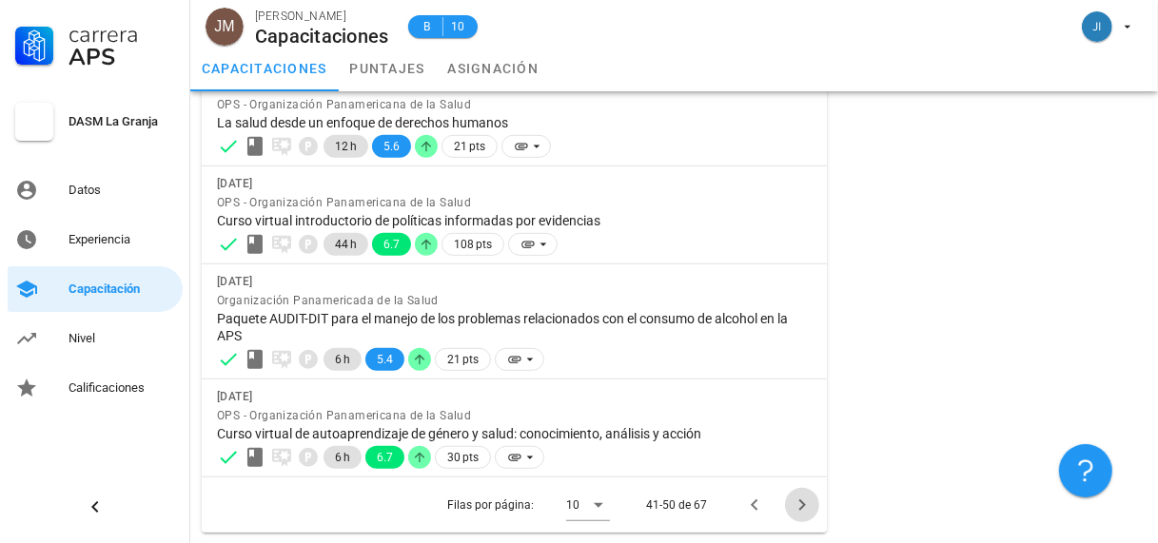
click at [800, 506] on icon "Página siguiente" at bounding box center [801, 505] width 7 height 11
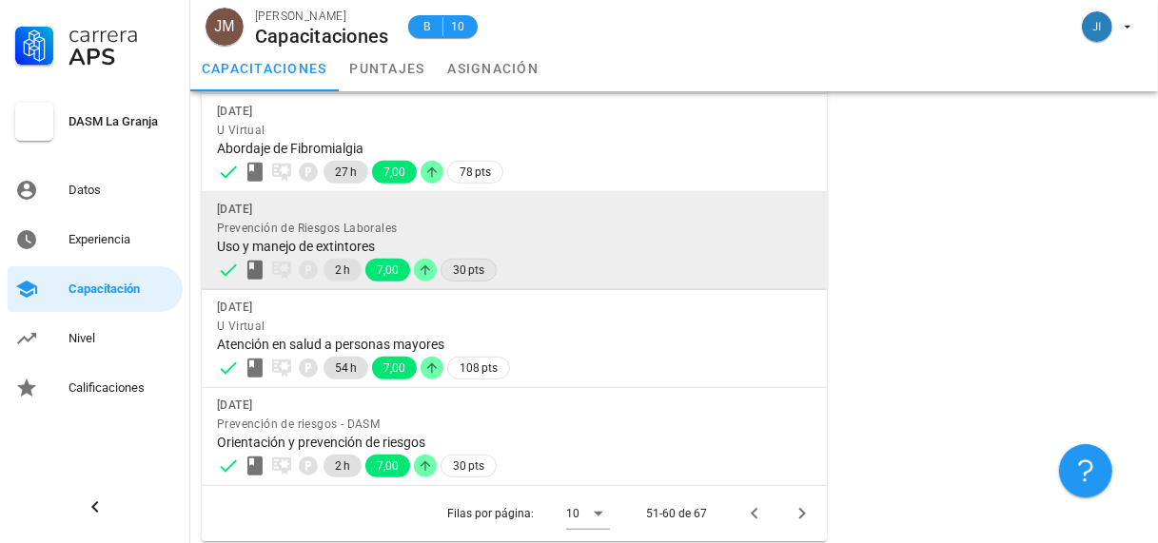
scroll to position [731, 0]
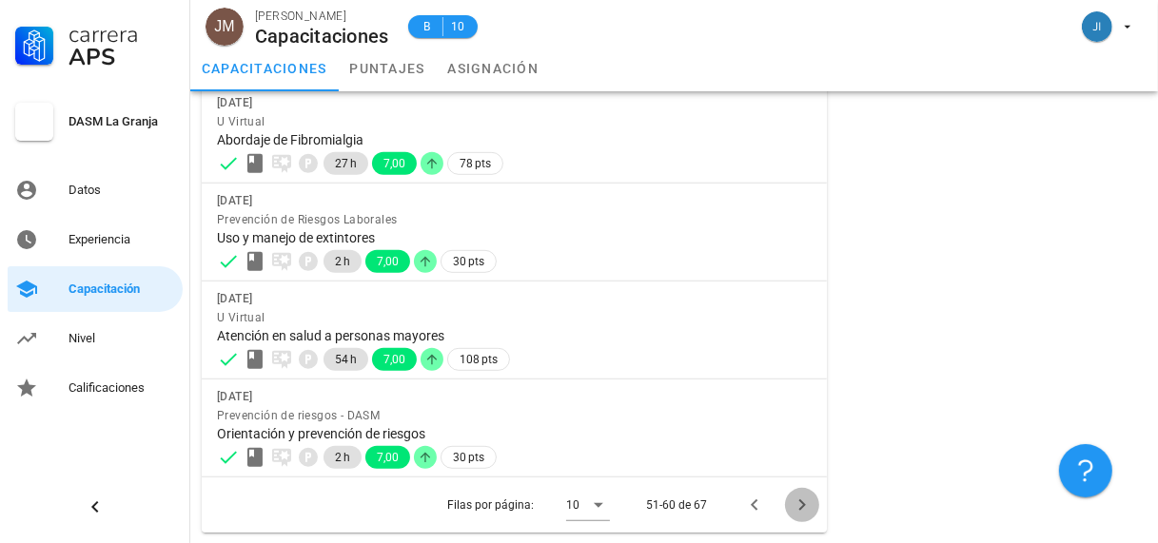
click at [800, 501] on icon "Página siguiente" at bounding box center [802, 505] width 23 height 23
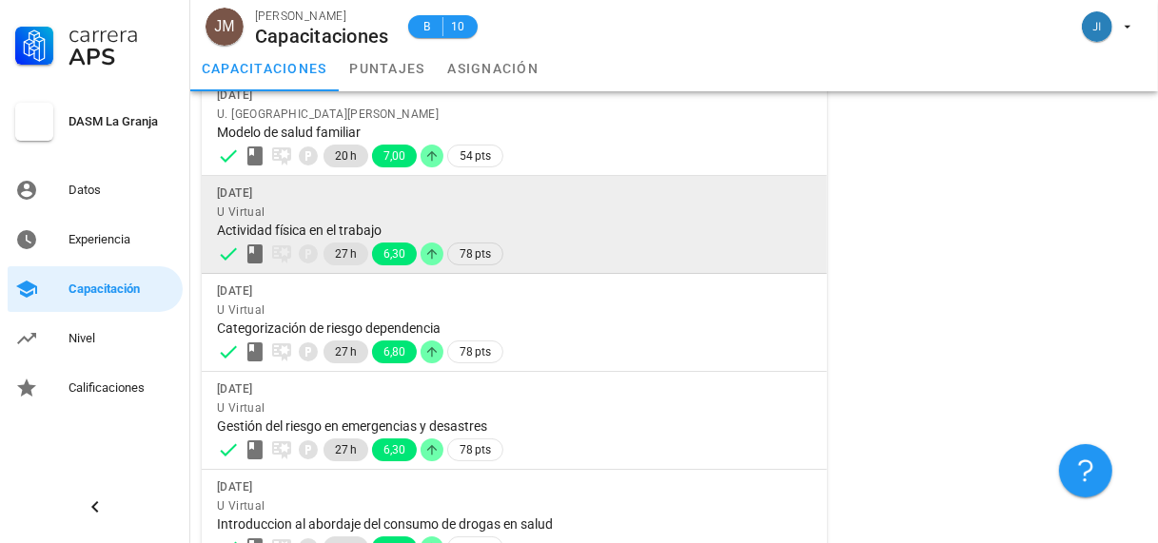
scroll to position [437, 0]
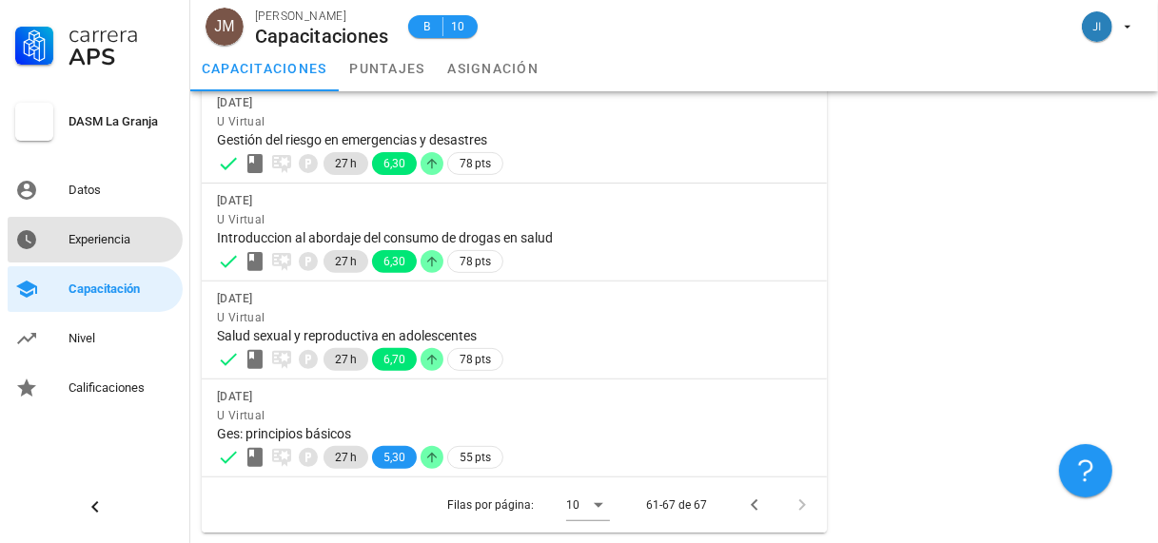
click at [90, 236] on div "Experiencia" at bounding box center [122, 239] width 107 height 15
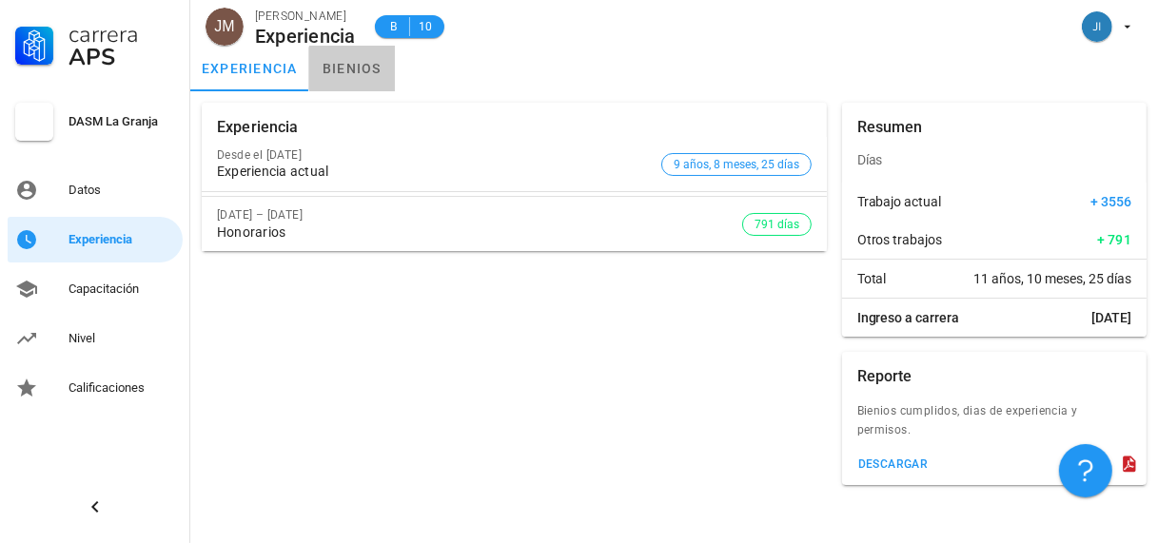
click at [338, 70] on link "bienios" at bounding box center [352, 69] width 86 height 46
